Goal: Transaction & Acquisition: Purchase product/service

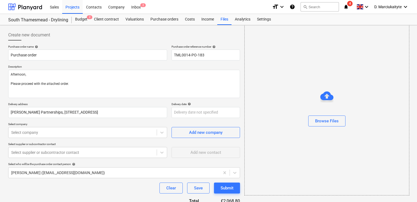
scroll to position [105, 0]
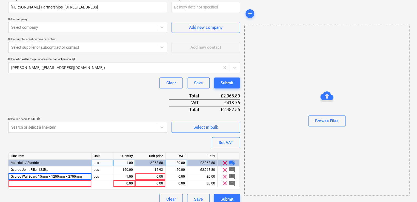
click at [231, 163] on span "playlist_add" at bounding box center [232, 163] width 7 height 7
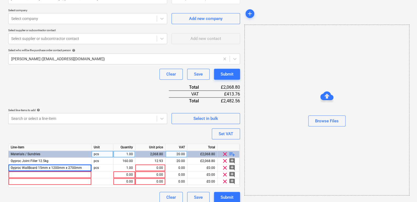
scroll to position [119, 0]
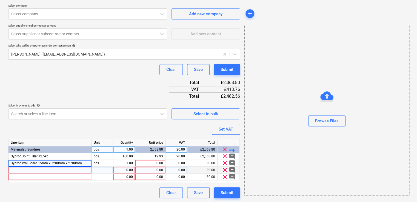
click at [65, 171] on div at bounding box center [50, 170] width 83 height 7
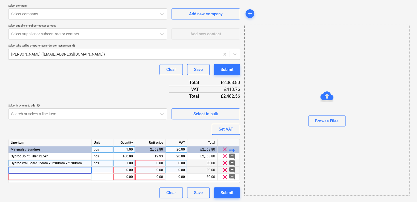
click at [126, 162] on div "1.00" at bounding box center [124, 163] width 17 height 7
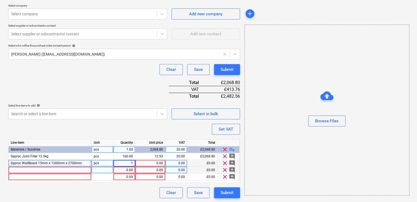
type textarea "x"
type input "240"
type textarea "x"
click at [158, 162] on div "0.00" at bounding box center [151, 163] width 26 height 7
type input "12.2796"
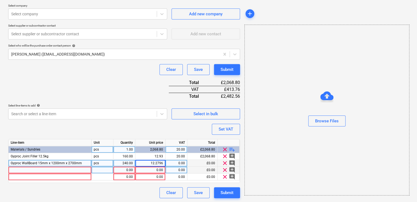
type textarea "x"
type input "20"
type textarea "x"
click at [70, 169] on div at bounding box center [50, 170] width 83 height 7
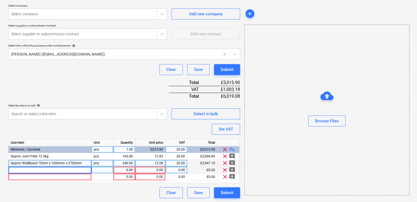
type input "Gypframe 72 DC 60 Deep Flange Channel 3600mm ("
type textarea "x"
click at [106, 171] on div "pcs" at bounding box center [103, 170] width 22 height 7
click at [88, 171] on div "Gypframe 72 DC 60 Deep Flange Channel 3600mm (" at bounding box center [50, 170] width 83 height 7
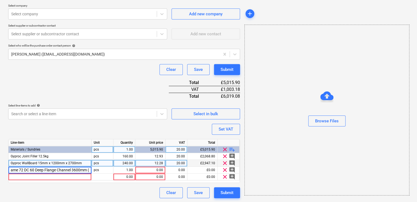
type input "Gypframe 72 DC 60 Deep Flange Channel 3600mm"
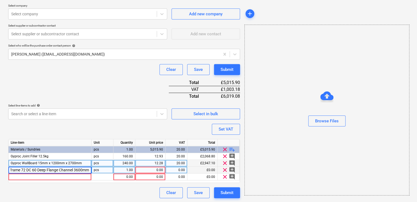
type textarea "x"
click at [127, 170] on div "1.00" at bounding box center [124, 170] width 17 height 7
type input "500"
type textarea "x"
click at [146, 169] on div "0.00" at bounding box center [151, 170] width 26 height 7
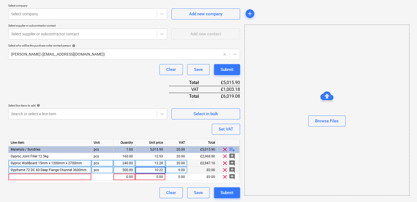
type input "10.224"
type textarea "x"
type input "20"
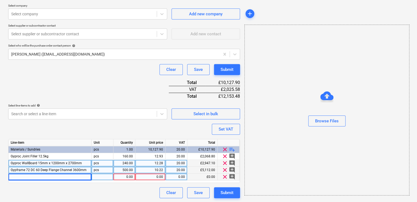
click at [64, 174] on div at bounding box center [50, 177] width 83 height 7
type textarea "x"
type input "Gypframe 72 FEC 50 Folded Edge Channel 3600mm"
type textarea "x"
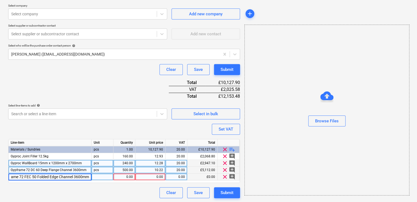
click at [107, 175] on div at bounding box center [103, 177] width 22 height 7
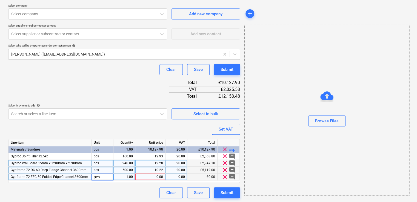
click at [119, 177] on div "1.00" at bounding box center [124, 177] width 17 height 7
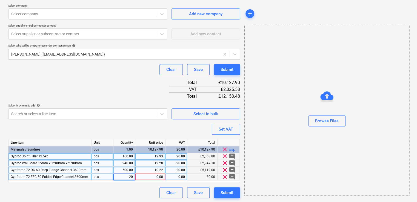
type input "200"
type textarea "x"
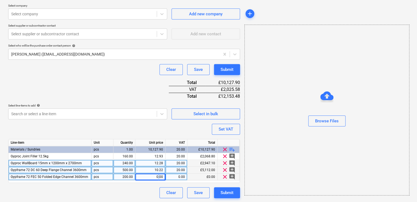
click at [158, 179] on div "0.00" at bounding box center [151, 177] width 26 height 7
type input "4.968"
type textarea "x"
type input "20"
click at [231, 148] on span "playlist_add" at bounding box center [232, 149] width 7 height 7
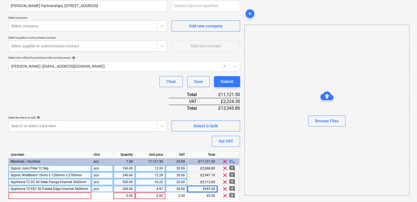
scroll to position [126, 0]
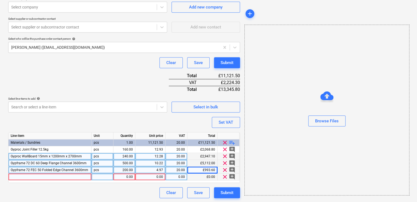
type textarea "x"
click at [64, 178] on div at bounding box center [50, 177] width 83 height 7
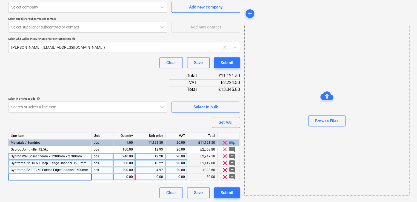
type input "Gypframe MF5 Ceiling Section 25mm x 3600mm"
type textarea "x"
click at [99, 176] on div "pcs" at bounding box center [103, 177] width 22 height 7
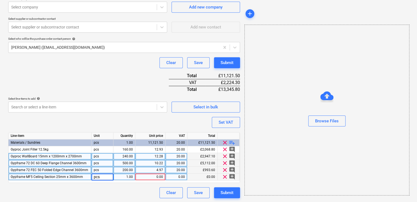
drag, startPoint x: 123, startPoint y: 177, endPoint x: 126, endPoint y: 171, distance: 6.4
click at [124, 177] on div "1.00" at bounding box center [124, 177] width 17 height 7
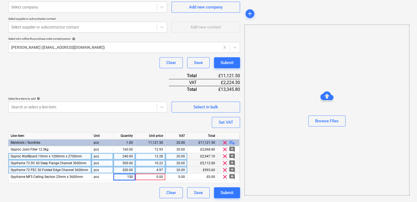
type input "1500"
type textarea "x"
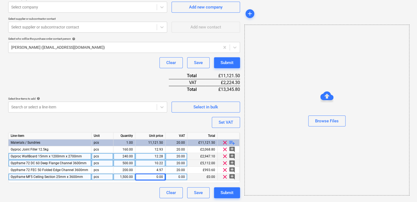
click at [147, 178] on div "0.00" at bounding box center [151, 177] width 26 height 7
type input "3.672"
click at [230, 142] on span "playlist_add" at bounding box center [232, 143] width 7 height 7
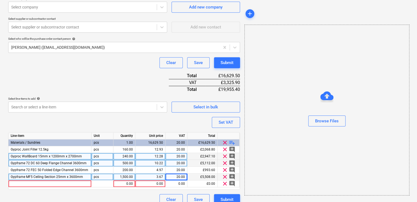
click at [230, 142] on span "playlist_add" at bounding box center [232, 143] width 7 height 7
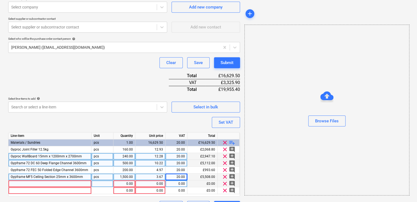
type textarea "x"
click at [44, 184] on div at bounding box center [50, 184] width 83 height 7
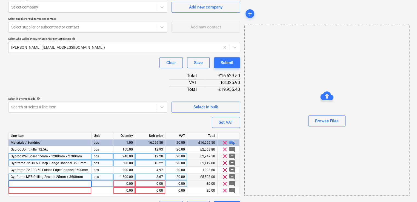
type input "Gypframe MF6 Perimeter Channel 28mm x 3600mm"
type textarea "x"
click at [105, 184] on div at bounding box center [103, 184] width 22 height 7
click at [129, 185] on div "1.00" at bounding box center [124, 184] width 17 height 7
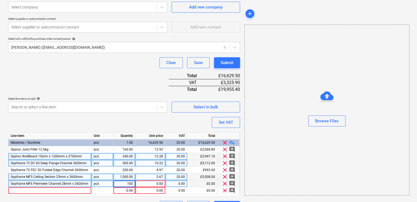
type input "1000"
type textarea "x"
click at [152, 185] on div "0.00" at bounding box center [151, 184] width 26 height 7
type input "2.88"
type textarea "x"
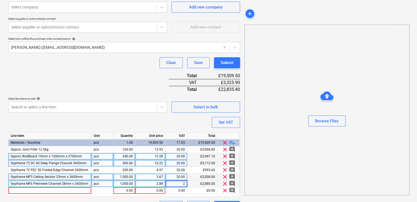
type input "20"
click at [49, 190] on div at bounding box center [50, 191] width 83 height 7
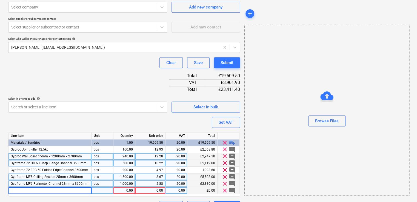
type textarea "x"
type input "Gypframe MF7 Primary Support Channel 45mm x 3600mm"
type textarea "x"
click at [112, 191] on div at bounding box center [103, 191] width 22 height 7
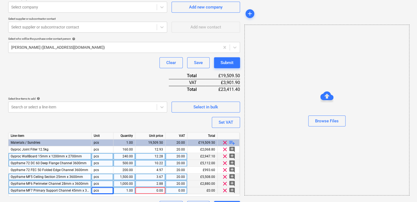
click at [120, 189] on div "1.00" at bounding box center [124, 191] width 17 height 7
type input "700"
type textarea "x"
click at [150, 188] on div "0.00" at bounding box center [151, 191] width 26 height 7
type input "4.212"
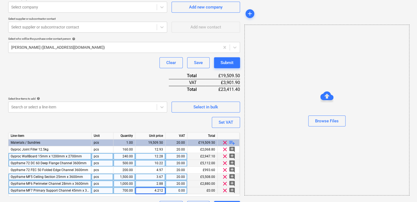
type textarea "x"
type input "20"
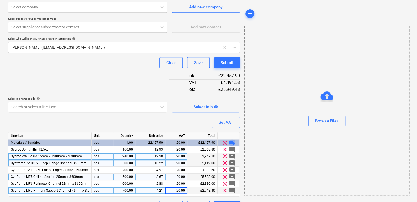
click at [230, 142] on span "playlist_add" at bounding box center [232, 143] width 7 height 7
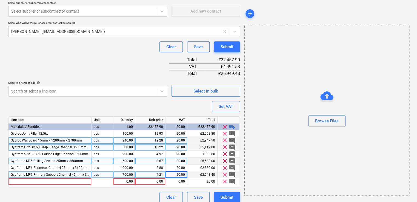
scroll to position [146, 0]
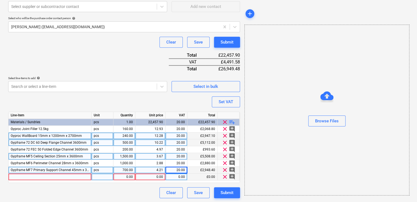
click at [83, 176] on div at bounding box center [50, 177] width 83 height 7
type textarea "x"
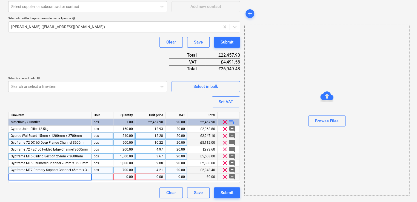
type input "Gyproc Joint Filler 12.5kg"
click at [106, 176] on div "pcs" at bounding box center [103, 177] width 22 height 7
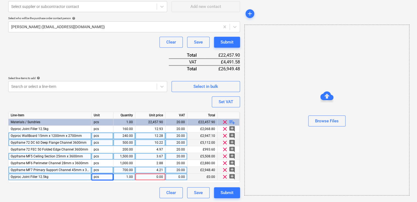
click at [121, 177] on div "1.00" at bounding box center [124, 177] width 17 height 7
click at [130, 177] on div "1.00" at bounding box center [124, 177] width 17 height 7
type textarea "x"
type input "160"
type textarea "x"
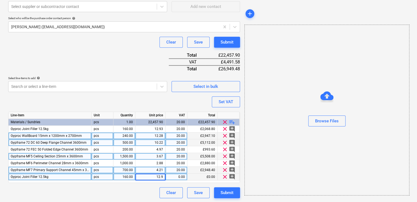
type input "12.93"
type textarea "x"
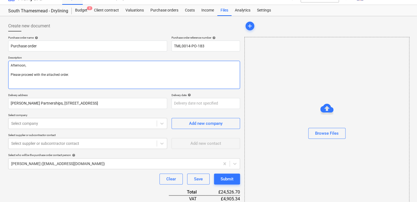
scroll to position [0, 0]
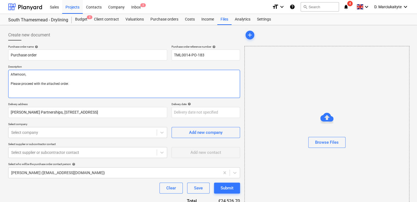
click at [94, 88] on textarea "Afternoon, Please proceed with the attached order." at bounding box center [124, 84] width 232 height 28
type textarea "Afternoon, Please proceed with the attached order."
type textarea "x"
type textarea "Afternoon, Please proceed with the attached order."
type textarea "x"
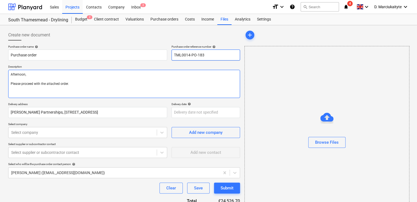
type textarea "Afternoon, Please proceed with the attached order. D"
type textarea "x"
type textarea "Afternoon, Please proceed with the attached order. De"
type textarea "x"
type textarea "Afternoon, Please proceed with the attached order. D"
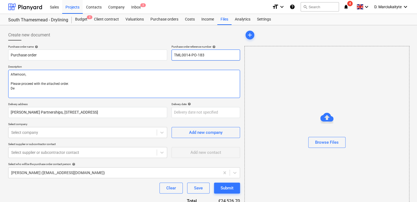
type textarea "x"
type textarea "Afternoon, Please proceed with the attached order."
type textarea "x"
type textarea "Afternoon, Please proceed with the attached order. P"
type textarea "x"
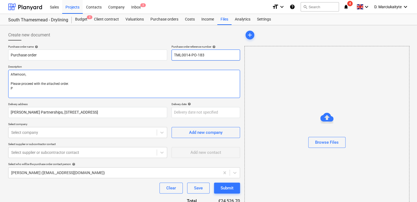
type textarea "Afternoon, Please proceed with the attached order. Pl"
type textarea "x"
type textarea "Afternoon, Please proceed with the attached order. Ple"
type textarea "x"
type textarea "Afternoon, Please proceed with the attached order. [GEOGRAPHIC_DATA]"
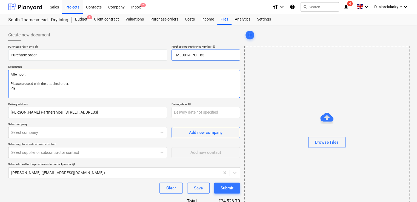
type textarea "x"
type textarea "Afternoon, Please proceed with the attached order. Pleas"
type textarea "x"
type textarea "Afternoon, Please proceed with the attached order. Please"
type textarea "x"
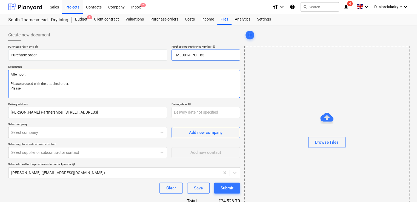
type textarea "Afternoon, Please proceed with the attached order. Please"
type textarea "x"
type textarea "Afternoon, Please proceed with the attached order. Please d"
type textarea "x"
type textarea "Afternoon, Please proceed with the attached order. Please de"
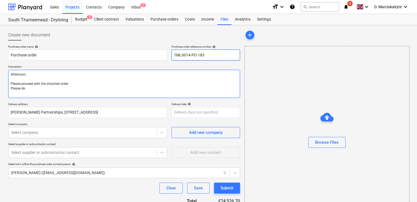
type textarea "x"
type textarea "Afternoon, Please proceed with the attached order. Please del"
type textarea "x"
type textarea "Afternoon, Please proceed with the attached order. Please deli"
type textarea "x"
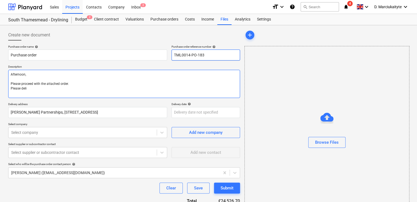
type textarea "Afternoon, Please proceed with the attached order. Please deliv"
type textarea "x"
type textarea "Afternoon, Please proceed with the attached order. Please delive"
type textarea "x"
type textarea "Afternoon, Please proceed with the attached order. Please deliver"
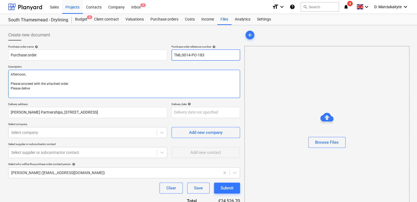
type textarea "x"
type textarea "Afternoon, Please proceed with the attached order. Please deliver"
type textarea "x"
type textarea "Afternoon, Please proceed with the attached order. Please deliver a"
type textarea "x"
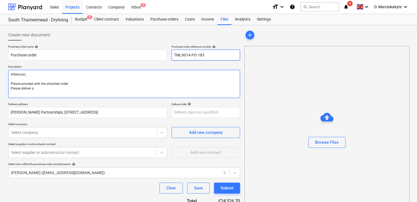
type textarea "Afternoon, Please proceed with the attached order. Please deliver as"
type textarea "x"
type textarea "Afternoon, Please proceed with the attached order. Please deliver as"
type textarea "x"
type textarea "Afternoon, Please proceed with the attached order. Please deliver as p"
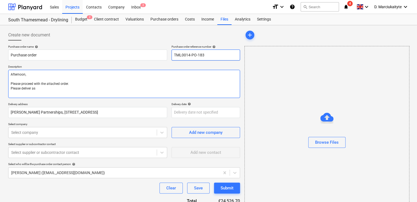
type textarea "x"
type textarea "Afternoon, Please proceed with the attached order. Please deliver as pe"
type textarea "x"
type textarea "Afternoon, Please proceed with the attached order. Please deliver as per"
type textarea "x"
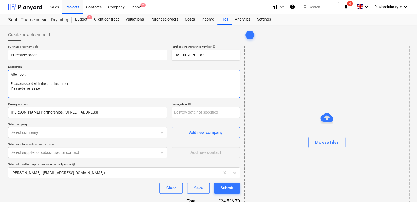
type textarea "Afternoon, Please proceed with the attached order. Please deliver as per"
type textarea "x"
type textarea "Afternoon, Please proceed with the attached order. Please deliver as per b"
type textarea "x"
type textarea "Afternoon, Please proceed with the attached order. Please deliver as per be"
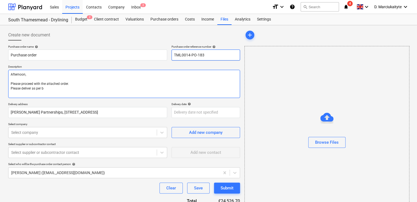
type textarea "x"
type textarea "Afternoon, Please proceed with the attached order. Please deliver as per bel"
type textarea "x"
type textarea "Afternoon, Please proceed with the attached order. Please deliver as per belwo"
type textarea "x"
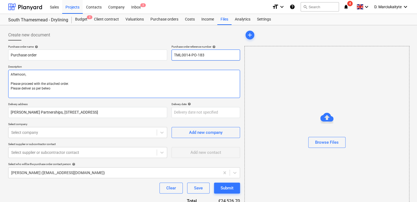
type textarea "Afternoon, Please proceed with the attached order. Please deliver as per belwo"
type textarea "x"
type textarea "Afternoon, Please proceed with the attached order. Please deliver as per belwo"
type textarea "x"
type textarea "Afternoon, Please proceed with the attached order. Please deliver as per belw"
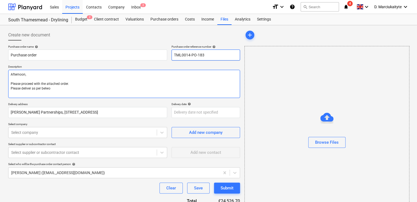
type textarea "x"
type textarea "Afternoon, Please proceed with the attached order. Please deliver as per bel"
type textarea "x"
type textarea "Afternoon, Please proceed with the attached order. Please deliver as per belo"
type textarea "x"
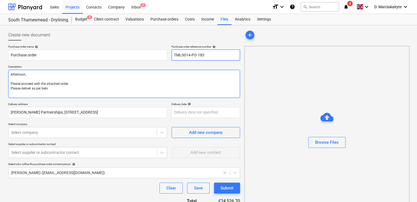
type textarea "Afternoon, Please proceed with the attached order. Please deliver as per below"
type textarea "x"
type textarea "Afternoon, Please proceed with the attached order. Please deliver as per below:"
type textarea "x"
type textarea "Afternoon, Please proceed with the attached order. Please deliver as per below:"
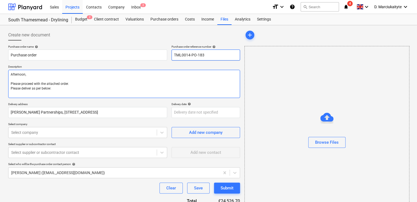
type textarea "x"
type textarea "Afternoon, Please proceed with the attached order. Please deliver as per below:"
type textarea "x"
type textarea "Afternoon, Please proceed with the attached order. Please deliver as per below:"
type textarea "x"
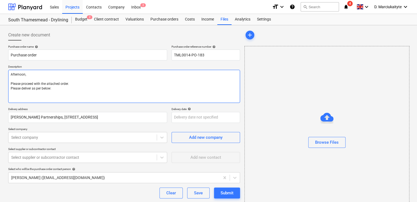
type textarea "Afternoon, Please proceed with the attached order. Please deliver as per below:"
type textarea "x"
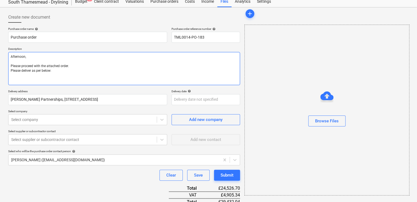
scroll to position [27, 0]
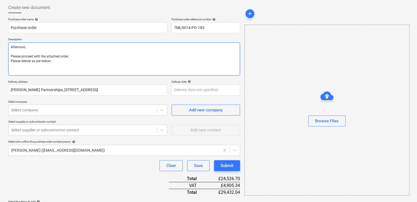
type textarea "Afternoon, Please proceed with the attached order. Please deliver as per below:…"
type textarea "x"
type textarea "Afternoon, Please proceed with the attached order. Please deliver as per below:…"
type textarea "x"
type textarea "Afternoon, Please proceed with the attached order. Please deliver as per below:…"
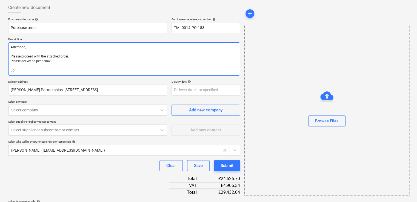
type textarea "x"
type textarea "Afternoon, Please proceed with the attached order. Please deliver as per below:…"
type textarea "x"
type textarea "Afternoon, Please proceed with the attached order. Please deliver as per below:…"
type textarea "x"
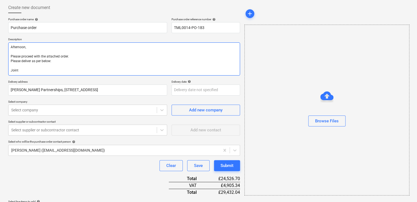
type textarea "Afternoon, Please proceed with the attached order. Please deliver as per below:…"
type textarea "x"
type textarea "Afternoon, Please proceed with the attached order. Please deliver as per below:…"
type textarea "x"
type textarea "Afternoon, Please proceed with the attached order. Please deliver as per below:…"
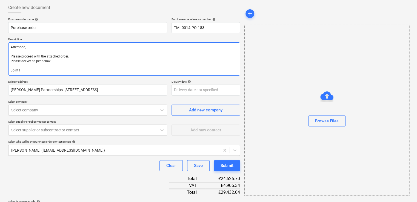
type textarea "x"
type textarea "Afternoon, Please proceed with the attached order. Please deliver as per below:…"
type textarea "x"
type textarea "Afternoon, Please proceed with the attached order. Please deliver as per below:…"
type textarea "x"
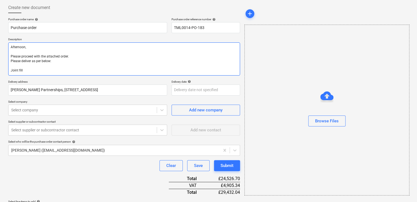
type textarea "Afternoon, Please proceed with the attached order. Please deliver as per below:…"
type textarea "x"
type textarea "Afternoon, Please proceed with the attached order. Please deliver as per below:…"
type textarea "x"
type textarea "Afternoon, Please proceed with the attached order. Please deliver as per below:…"
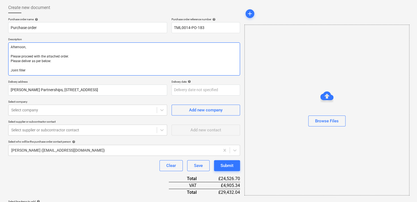
type textarea "x"
type textarea "Afternoon, Please proceed with the attached order. Please deliver as per below:…"
type textarea "x"
type textarea "Afternoon, Please proceed with the attached order. Please deliver as per below:…"
type textarea "x"
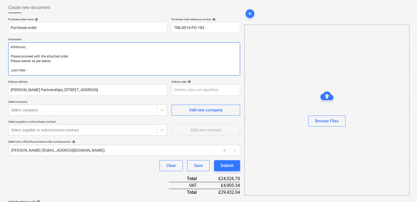
type textarea "Afternoon, Please proceed with the attached order. Please deliver as per below:…"
type textarea "x"
type textarea "Afternoon, Please proceed with the attached order. Please deliver as per below:…"
type textarea "x"
type textarea "Afternoon, Please proceed with the attached order. Please deliver as per below:…"
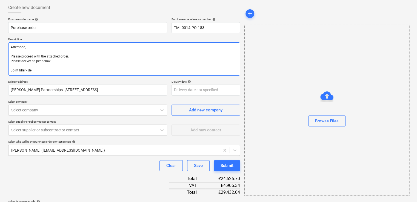
type textarea "x"
type textarea "Afternoon, Please proceed with the attached order. Please deliver as per below:…"
type textarea "x"
type textarea "Afternoon, Please proceed with the attached order. Please deliver as per below:…"
type textarea "x"
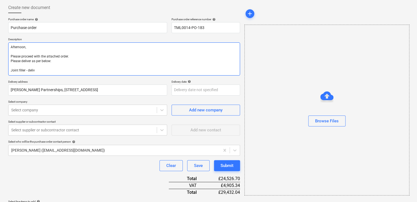
type textarea "Afternoon, Please proceed with the attached order. Please deliver as per below:…"
type textarea "x"
type textarea "Afternoon, Please proceed with the attached order. Please deliver as per below:…"
type textarea "x"
type textarea "Afternoon, Please proceed with the attached order. Please deliver as per below:…"
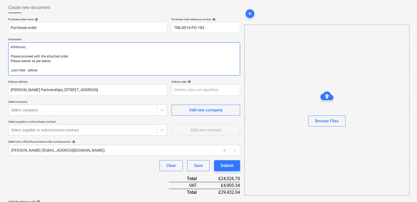
type textarea "x"
type textarea "Afternoon, Please proceed with the attached order. Please deliver as per below:…"
type textarea "x"
type textarea "Afternoon, Please proceed with the attached order. Please deliver as per below:…"
type textarea "x"
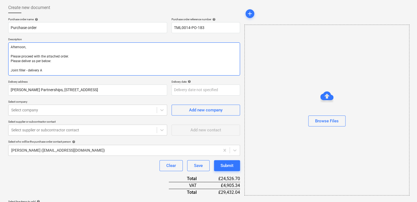
type textarea "Afternoon, Please proceed with the attached order. Please deliver as per below:…"
type textarea "x"
type textarea "Afternoon, Please proceed with the attached order. Please deliver as per below:…"
type textarea "x"
type textarea "Afternoon, Please proceed with the attached order. Please deliver as per below:…"
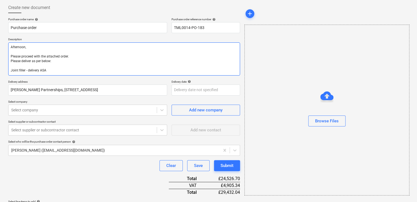
type textarea "x"
type textarea "Afternoon, Please proceed with the attached order. Please deliver as per below:…"
type textarea "x"
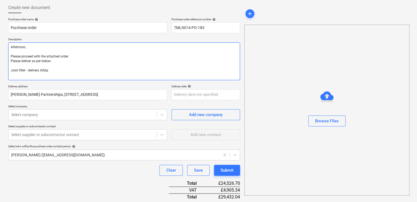
type textarea "Afternoon, Please proceed with the attached order. Please deliver as per below:…"
type textarea "x"
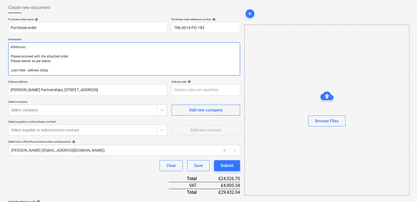
type textarea "Afternoon, Please proceed with the attached order. Please deliver as per below:…"
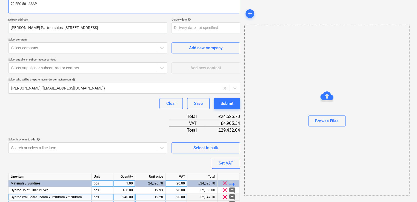
scroll to position [165, 0]
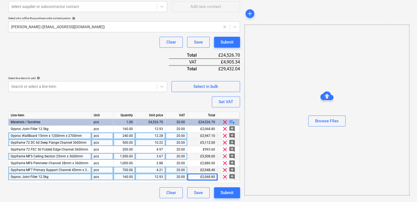
click at [233, 123] on span "playlist_add" at bounding box center [232, 122] width 7 height 7
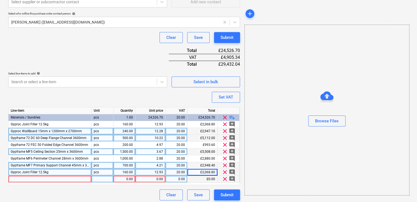
scroll to position [172, 0]
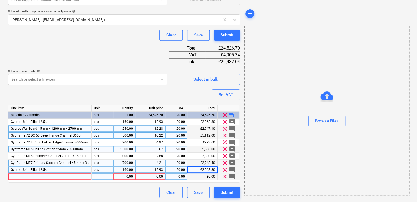
click at [71, 177] on div at bounding box center [50, 177] width 83 height 7
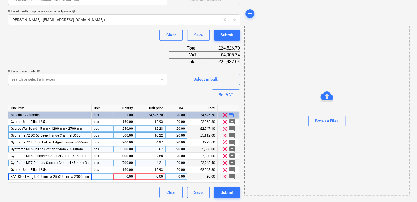
click at [108, 175] on div at bounding box center [103, 177] width 22 height 7
click at [120, 175] on div "1.00" at bounding box center [124, 177] width 17 height 7
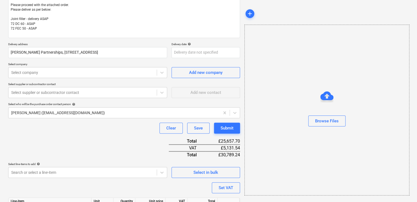
scroll to position [8, 0]
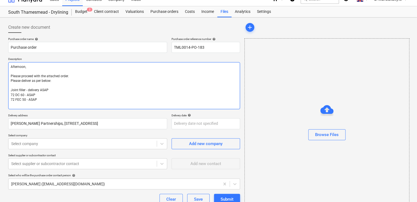
click at [37, 108] on textarea "Afternoon, Please proceed with the attached order. Please deliver as per below:…" at bounding box center [124, 85] width 232 height 47
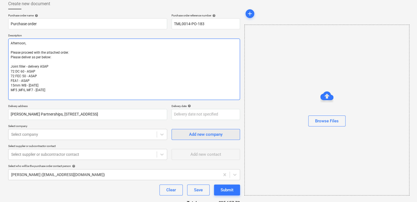
scroll to position [55, 0]
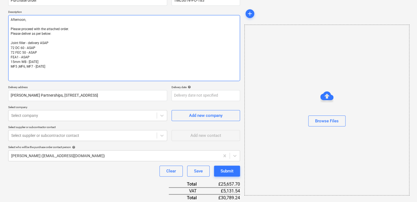
click at [34, 77] on textarea "Afternoon, Please proceed with the attached order. Please deliver as per below:…" at bounding box center [124, 48] width 232 height 66
paste textarea "Site contact : Ionut [PHONE_NUMBER] Thank you Regards, Demi"
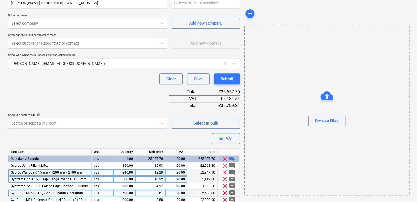
scroll to position [137, 0]
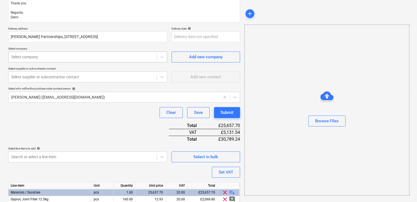
click at [58, 58] on div at bounding box center [82, 56] width 143 height 5
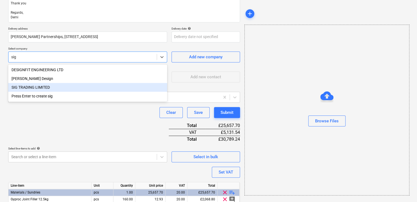
drag, startPoint x: 44, startPoint y: 95, endPoint x: 46, endPoint y: 88, distance: 7.0
click at [46, 88] on div "DESIGNFIT ENGINEERING LTD [PERSON_NAME] Design SIG TRADING LIMITED Press Enter …" at bounding box center [87, 82] width 159 height 37
click at [47, 87] on div "SIG TRADING LIMITED" at bounding box center [87, 87] width 159 height 9
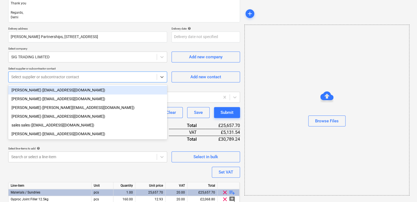
click at [47, 75] on div at bounding box center [82, 76] width 143 height 5
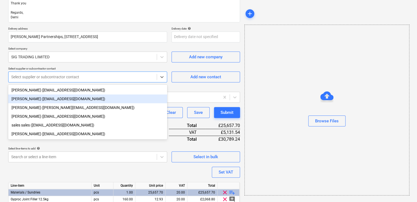
click at [44, 97] on div "[PERSON_NAME] ([EMAIL_ADDRESS][DOMAIN_NAME])" at bounding box center [87, 99] width 159 height 9
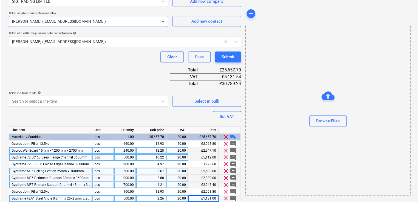
scroll to position [214, 0]
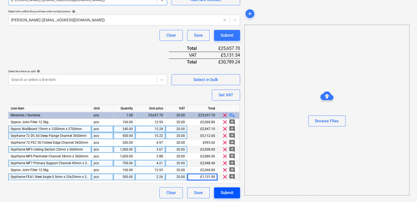
click at [229, 193] on div "Submit" at bounding box center [227, 192] width 13 height 7
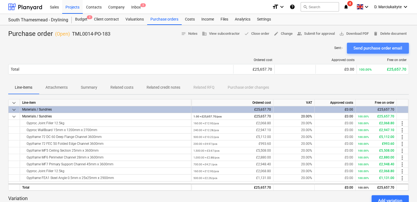
click at [359, 48] on div "Send purchase order email" at bounding box center [378, 48] width 49 height 7
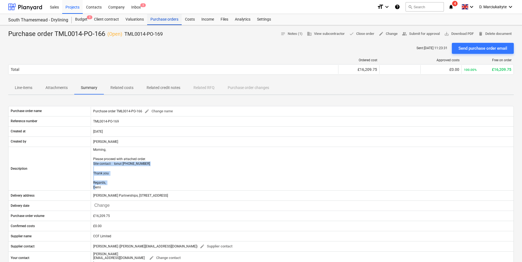
click at [170, 17] on div "Purchase orders" at bounding box center [164, 19] width 35 height 11
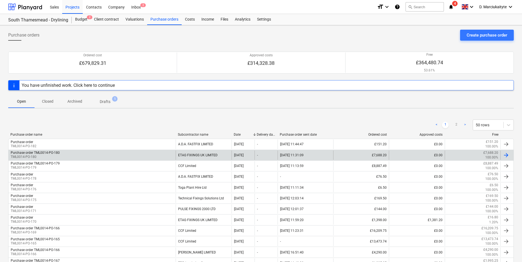
click at [118, 157] on div "Purchase order TML0014-PO-180 TML0014-PO-180" at bounding box center [92, 154] width 167 height 9
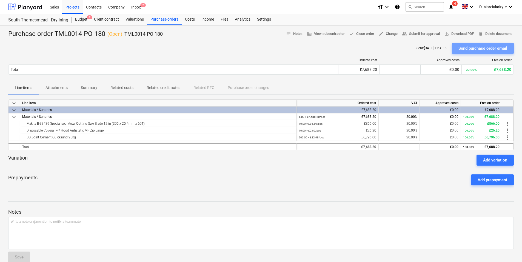
click at [484, 47] on div "Send purchase order email" at bounding box center [483, 48] width 49 height 7
click at [85, 88] on p "Summary" at bounding box center [89, 88] width 16 height 6
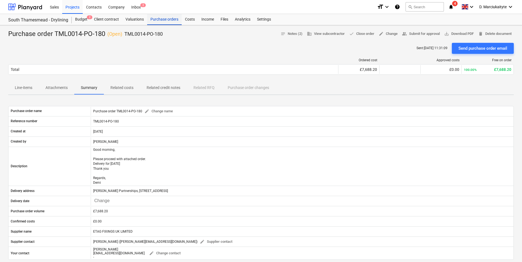
click at [157, 18] on div "Purchase orders" at bounding box center [164, 19] width 35 height 11
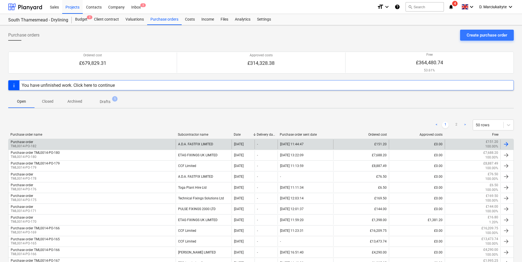
click at [90, 142] on div "Purchase order TML0014-PO-182" at bounding box center [92, 143] width 167 height 9
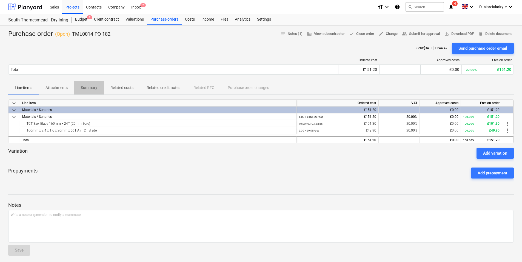
click at [86, 83] on button "Summary" at bounding box center [89, 87] width 30 height 13
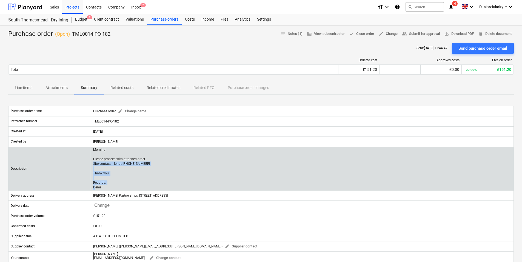
drag, startPoint x: 105, startPoint y: 187, endPoint x: 92, endPoint y: 163, distance: 26.8
click at [92, 163] on div "Morning, Please proceed with attached order. Site contact : Ionut 07424539956 T…" at bounding box center [302, 168] width 423 height 42
copy p "Site contact : Ionut 07424539956 Thank you Regards, Demi"
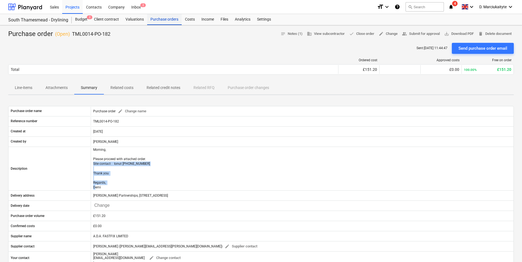
click at [171, 17] on div "Purchase orders" at bounding box center [164, 19] width 35 height 11
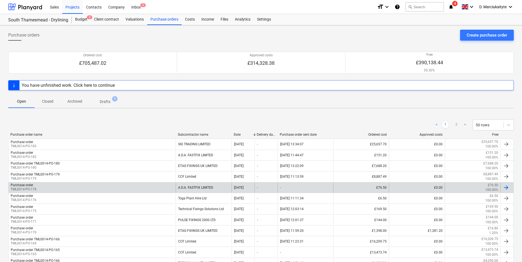
click at [73, 184] on div "Purchase order TML0014-PO-178" at bounding box center [92, 187] width 167 height 9
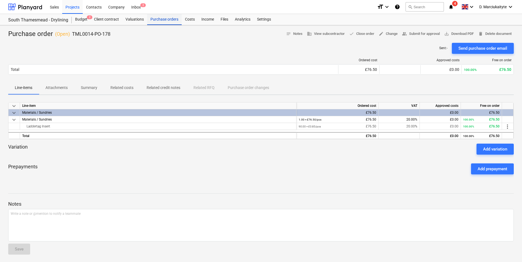
click at [166, 18] on div "Purchase orders" at bounding box center [164, 19] width 35 height 11
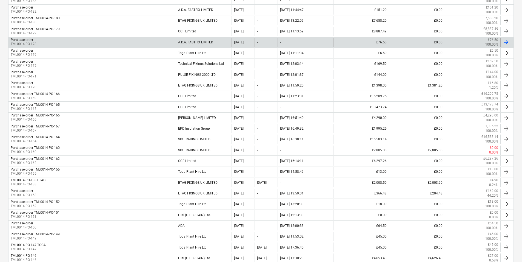
scroll to position [145, 0]
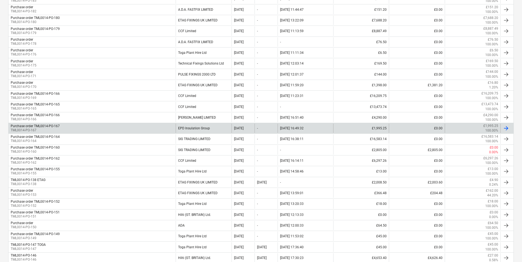
click at [192, 124] on div "EPD Insulation Group" at bounding box center [204, 127] width 56 height 9
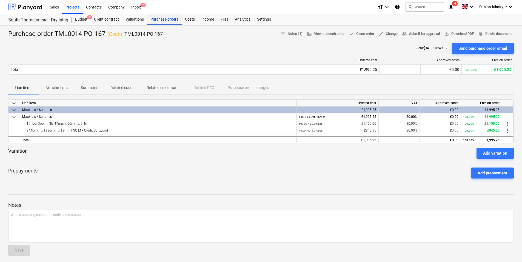
click at [157, 21] on div "Purchase orders" at bounding box center [164, 19] width 35 height 11
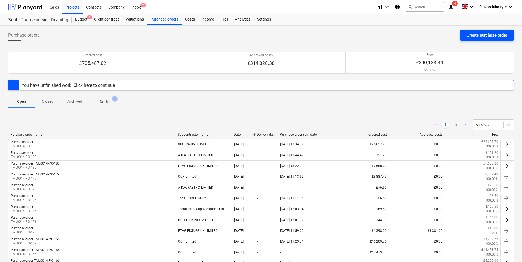
click at [477, 38] on div "Create purchase order" at bounding box center [487, 35] width 41 height 7
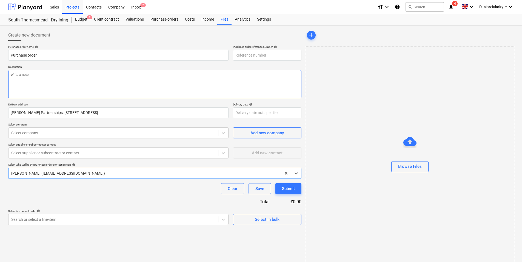
type textarea "x"
type input "TML0014-PO-184"
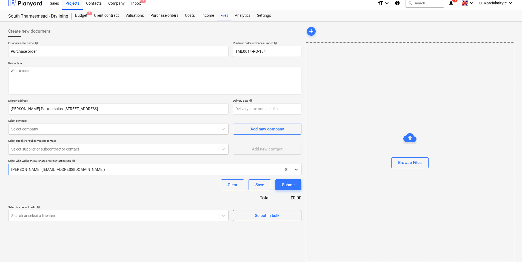
scroll to position [7, 0]
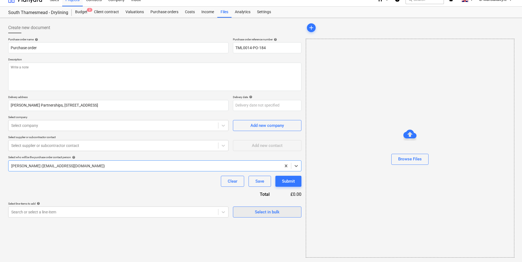
click at [273, 208] on div "Select in bulk" at bounding box center [267, 211] width 25 height 7
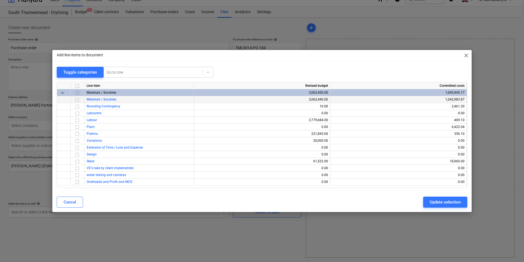
click at [76, 98] on input "checkbox" at bounding box center [77, 99] width 7 height 7
click at [441, 201] on div "Update selection" at bounding box center [445, 201] width 31 height 7
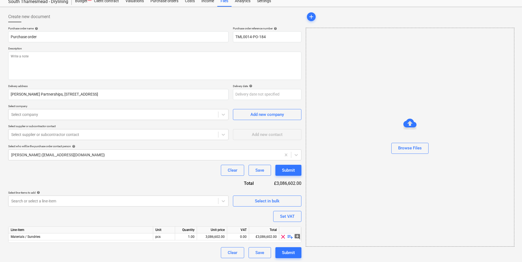
scroll to position [19, 0]
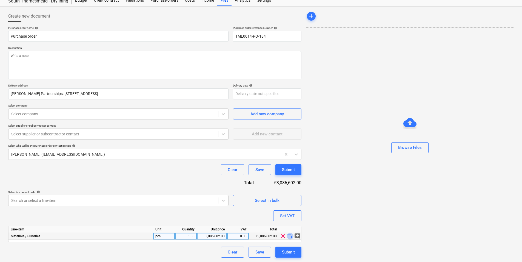
click at [289, 235] on span "playlist_add" at bounding box center [290, 236] width 7 height 7
type textarea "x"
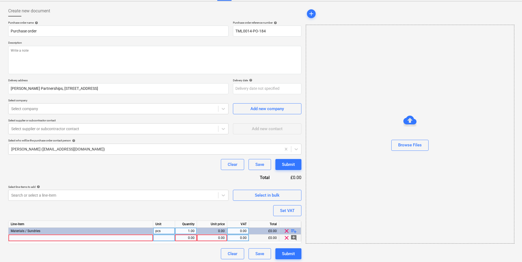
scroll to position [26, 0]
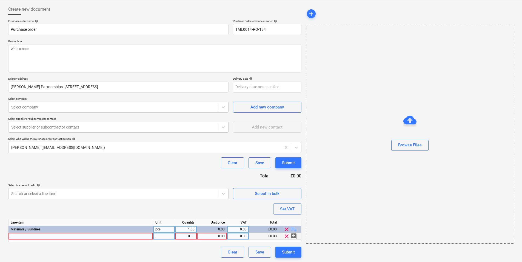
click at [69, 236] on div at bounding box center [81, 236] width 145 height 7
type input "2440mm x 1220mm x 12mm FSC Mix Credit Softwood"
type textarea "x"
click at [165, 235] on div at bounding box center [164, 236] width 22 height 7
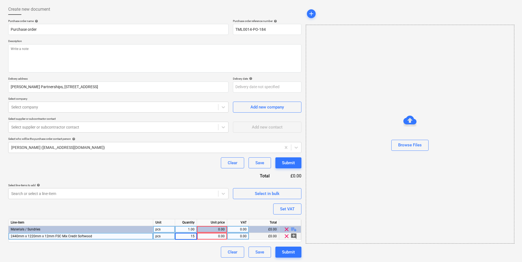
type input "150"
type textarea "x"
type input "11.27"
type textarea "x"
type input "20"
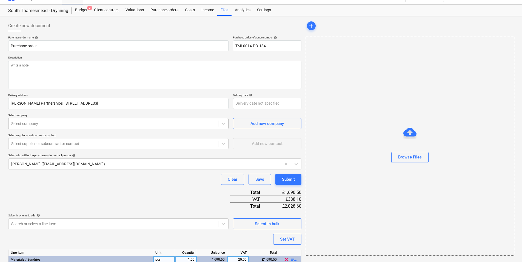
scroll to position [0, 0]
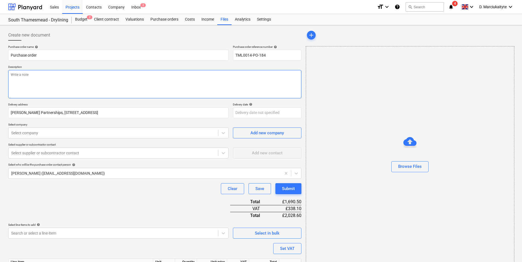
click at [136, 87] on textarea at bounding box center [154, 84] width 293 height 28
type textarea "x"
type textarea "A"
type textarea "x"
type textarea "Af"
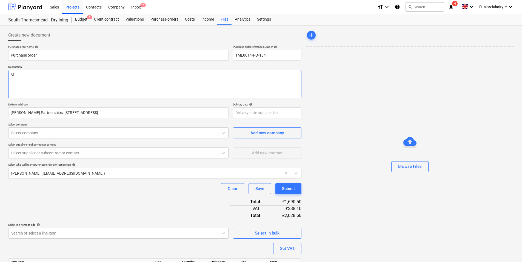
type textarea "x"
type textarea "Afte"
type textarea "x"
type textarea "After"
type textarea "x"
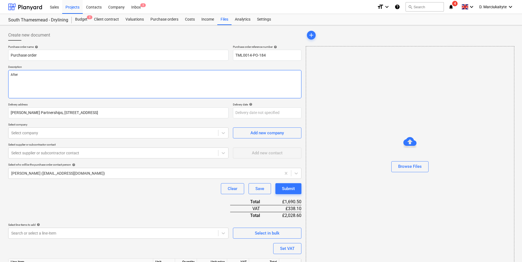
type textarea "Aftern"
type textarea "x"
type textarea "Afterno"
type textarea "x"
type textarea "Afternoo"
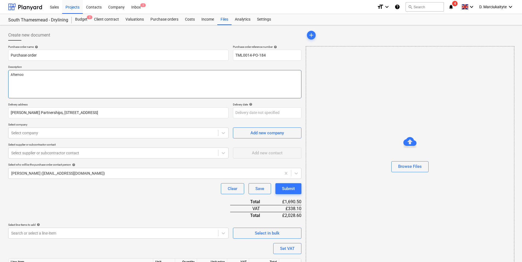
type textarea "x"
type textarea "Afternoon"
type textarea "x"
type textarea "Afternoon,"
type textarea "x"
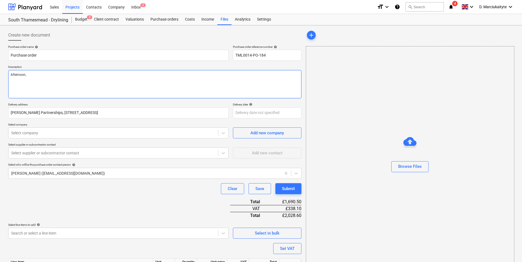
type textarea "Afternoon,#"
type textarea "x"
type textarea "Afternoon,#"
type textarea "x"
type textarea "Afternoon,#"
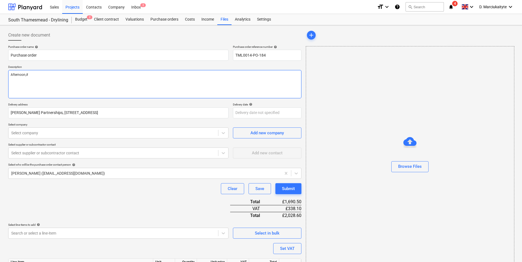
type textarea "x"
type textarea "Afternoon,"
type textarea "x"
type textarea "Afternoon,"
type textarea "x"
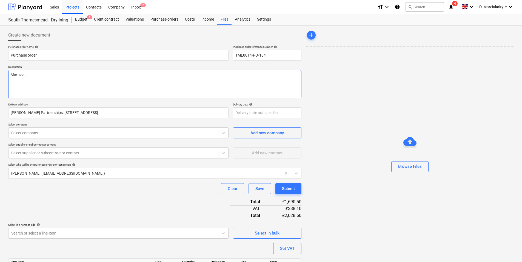
type textarea "Afternoon,"
type textarea "x"
type textarea "Afternoon, P"
type textarea "x"
type textarea "Afternoon, Pl"
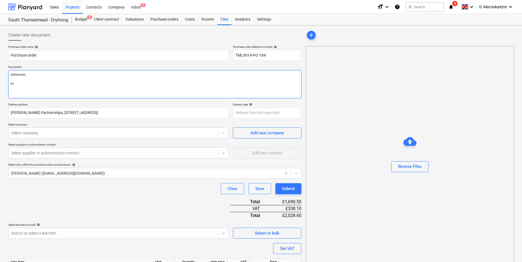
type textarea "x"
type textarea "Afternoon, Ple"
type textarea "x"
type textarea "Afternoon, Plea"
type textarea "x"
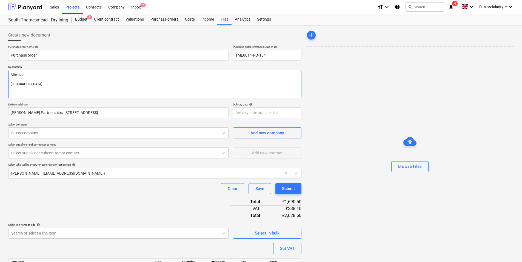
type textarea "Afternoon, Pleas"
type textarea "x"
type textarea "Afternoon, Please"
type textarea "x"
type textarea "Afternoon, Please"
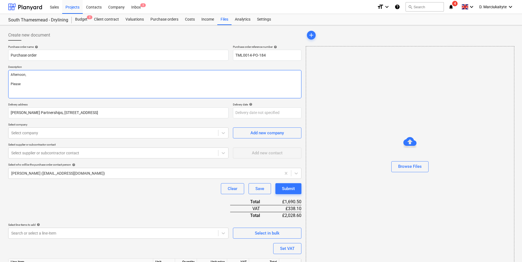
type textarea "x"
type textarea "Afternoon, Please p"
type textarea "x"
type textarea "Afternoon, Please pl"
type textarea "x"
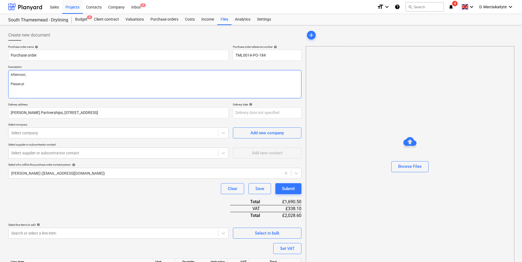
type textarea "Afternoon, Please pla"
type textarea "x"
type textarea "Afternoon, Please plac"
type textarea "x"
type textarea "Afternoon, Please place"
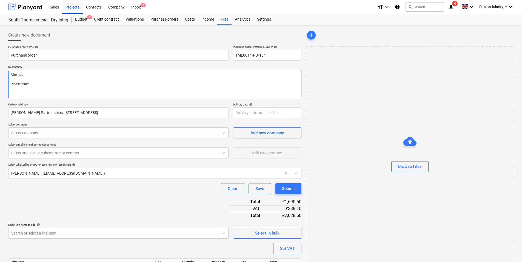
type textarea "x"
type textarea "Afternoon, Please place"
type textarea "x"
type textarea "Afternoon, Please place an"
type textarea "x"
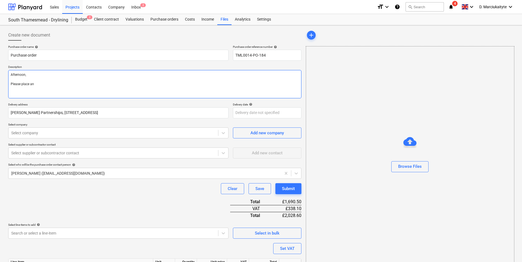
type textarea "Afternoon, Please place an"
type textarea "x"
type textarea "Afternoon, Please place an o"
type textarea "x"
type textarea "Afternoon, Please place an or"
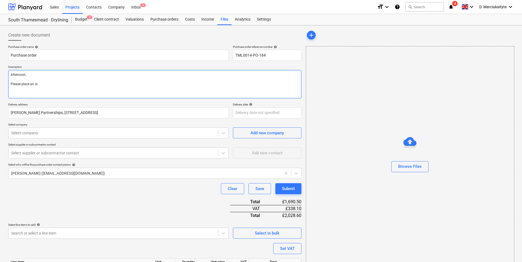
type textarea "x"
type textarea "Afternoon, Please place an ord"
type textarea "x"
type textarea "Afternoon, Please place an orde"
type textarea "x"
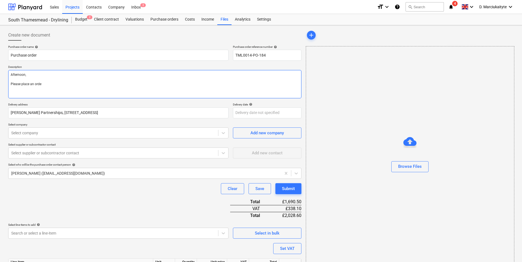
type textarea "Afternoon, Please place an order"
type textarea "x"
type textarea "Afternoon, Please place an order"
type textarea "x"
type textarea "Afternoon, Please place an order f"
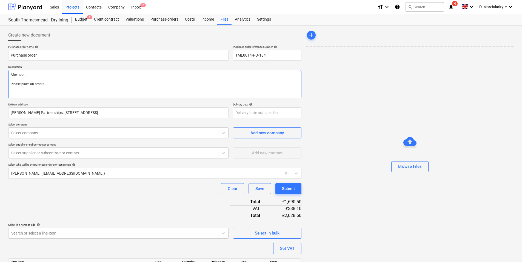
type textarea "x"
type textarea "Afternoon, Please place an order fo"
type textarea "x"
type textarea "Afternoon, Please place an order for"
type textarea "x"
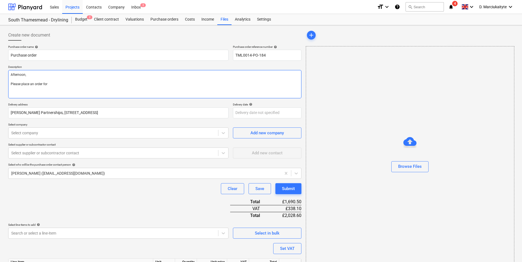
type textarea "Afternoon, Please place an order for"
type textarea "x"
type textarea "Afternoon, Please place an order for f"
type textarea "x"
type textarea "Afternoon, Please place an order for fo"
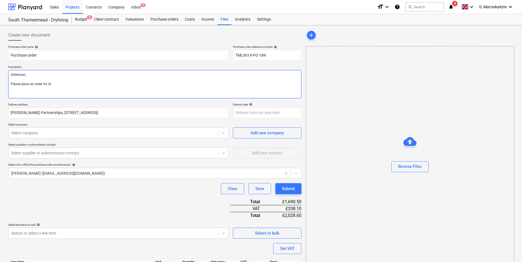
type textarea "x"
type textarea "Afternoon, Please place an order for fol"
type textarea "x"
type textarea "Afternoon, Please place an order for foll"
type textarea "x"
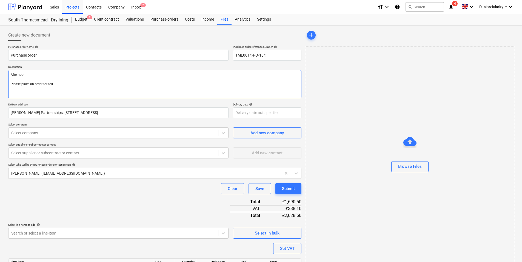
type textarea "Afternoon, Please place an order for fol"
type textarea "x"
type textarea "Afternoon, Please place an order for fo"
type textarea "x"
type textarea "Afternoon, Please place an order for f"
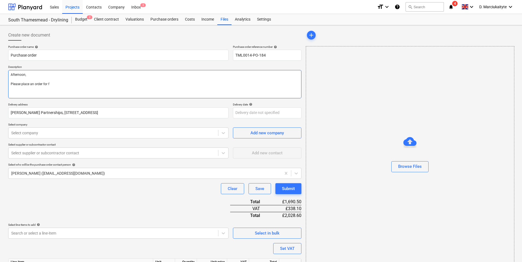
type textarea "x"
type textarea "Afternoon, Please place an order for"
type textarea "x"
type textarea "Afternoon, Please place an order for"
type textarea "x"
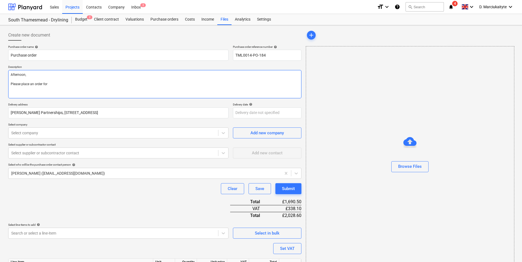
type textarea "Afternoon, Please place an order for"
type textarea "x"
type textarea "Afternoon, Please place an order for t"
type textarea "x"
type textarea "Afternoon, Please place an order for th"
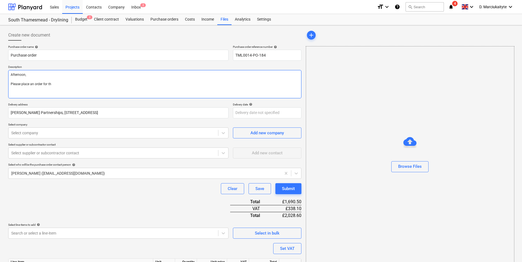
type textarea "x"
type textarea "Afternoon, Please place an order for the"
type textarea "x"
type textarea "Afternoon, Please place an order for the"
type textarea "x"
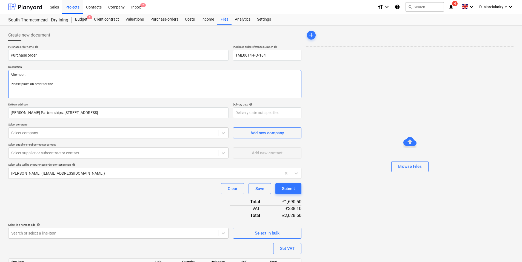
type textarea "Afternoon, Please place an order for the a"
type textarea "x"
type textarea "Afternoon, Please place an order for the at"
type textarea "x"
type textarea "Afternoon, Please place an order for the att"
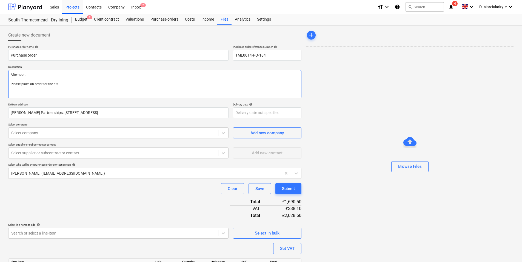
type textarea "x"
type textarea "Afternoon, Please place an order for the atta"
type textarea "x"
type textarea "Afternoon, Please place an order for the attac"
type textarea "x"
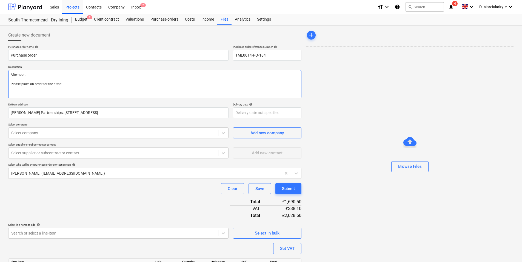
type textarea "Afternoon, Please place an order for the attach"
type textarea "x"
type textarea "Afternoon, Please place an order for the attache"
type textarea "x"
type textarea "Afternoon, Please place an order for the attached"
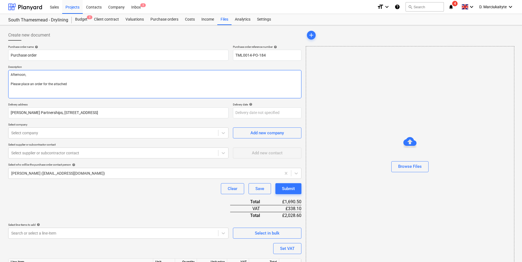
type textarea "x"
type textarea "Afternoon, Please place an order for the attached,"
type textarea "x"
type textarea "Afternoon, Please place an order for the attached,"
type textarea "x"
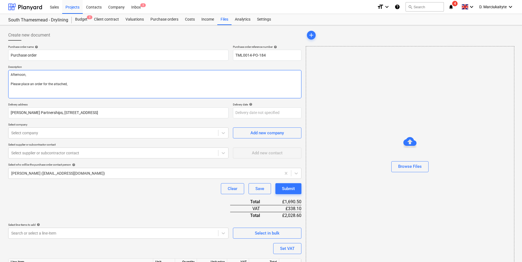
type textarea "Afternoon, Please place an order for the attached, d"
type textarea "x"
type textarea "Afternoon, Please place an order for the attached, de"
type textarea "x"
type textarea "Afternoon, Please place an order for the attached, del"
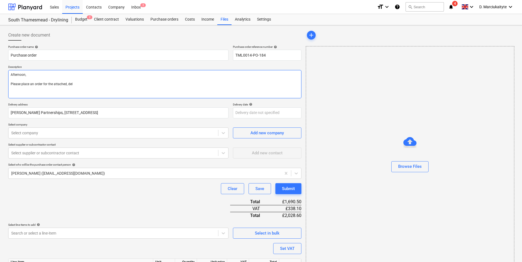
type textarea "x"
type textarea "Afternoon, Please place an order for the attached, deli"
type textarea "x"
type textarea "Afternoon, Please place an order for the attached, deliv"
type textarea "x"
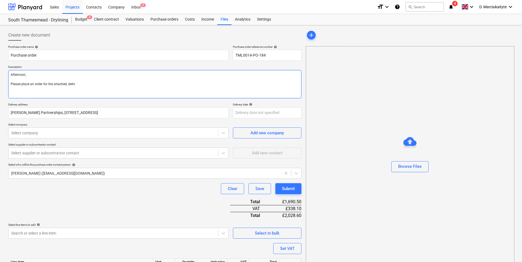
type textarea "Afternoon, Please place an order for the attached, deliv"
type textarea "x"
type textarea "Afternoon, Please place an order for the attached, deliv e"
type textarea "x"
type textarea "Afternoon, Please place an order for the attached, deliv er"
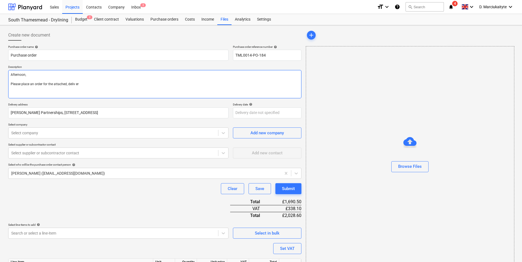
type textarea "x"
type textarea "Afternoon, Please place an order for the attached, deliv ery"
type textarea "x"
type textarea "Afternoon, Please place an order for the attached, deliv ery"
type textarea "x"
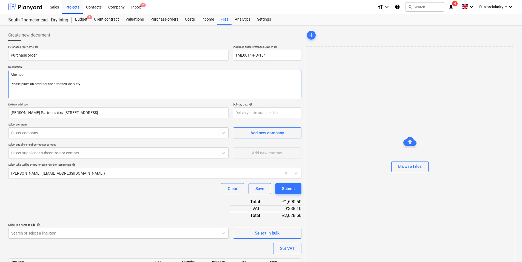
type textarea "Afternoon, Please place an order for the attached, deliv ery f"
type textarea "x"
type textarea "Afternoon, Please place an order for the attached, deliv ery fo"
type textarea "x"
type textarea "Afternoon, Please place an order for the attached, deliv ery for"
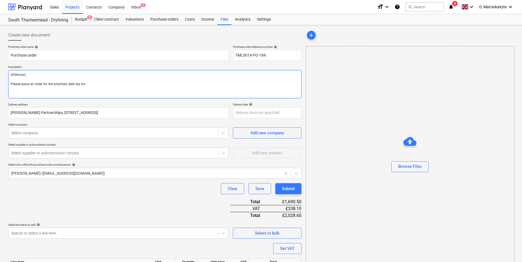
type textarea "x"
type textarea "Afternoon, Please place an order for the attached, deliv ery for"
type textarea "x"
type textarea "Afternoon, Please place an order for the attached, deliv ery for 2"
type textarea "x"
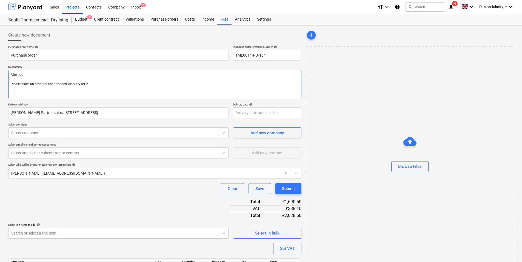
type textarea "Afternoon, Please place an order for the attached, deliv ery for 24"
type textarea "x"
type textarea "Afternoon, Please place an order for the attached, deliv ery for 24t"
type textarea "x"
type textarea "Afternoon, Please place an order for the attached, deliv ery for 24th"
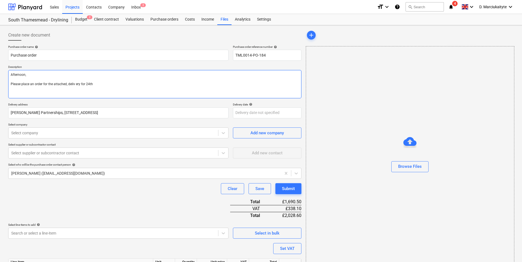
type textarea "x"
type textarea "Afternoon, Please place an order for the attached, deliv ery for 24th"
type textarea "x"
type textarea "Afternoon, Please place an order for the attached, deliv ery for 24th o"
type textarea "x"
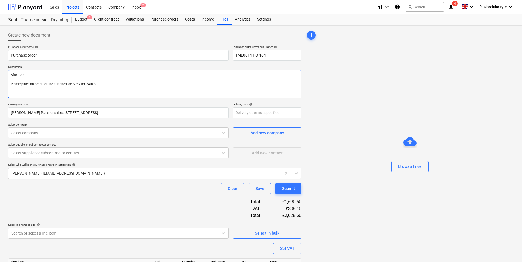
type textarea "Afternoon, Please place an order for the attached, deliv ery for 24th of"
type textarea "x"
type textarea "Afternoon, Please place an order for the attached, deliv ery for 24th of"
type textarea "x"
type textarea "Afternoon, Please place an order for the attached, deliv ery for 24th of s"
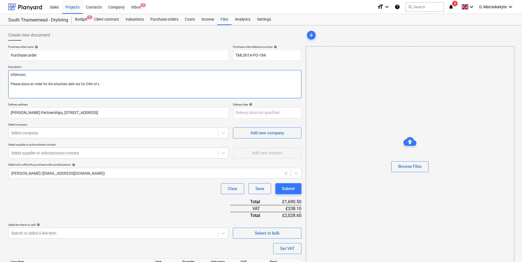
type textarea "x"
type textarea "Afternoon, Please place an order for the attached, delivery for 24th of s"
type textarea "x"
type textarea "Afternoon, Please place an order for the attached, delivery for 24th of"
type textarea "x"
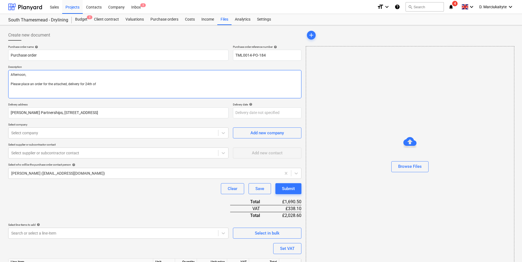
type textarea "Afternoon, Please place an order for the attached, delivery for 24th of S"
type textarea "x"
type textarea "Afternoon, Please place an order for the attached, delivery for 24th of Se"
type textarea "x"
type textarea "Afternoon, Please place an order for the attached, delivery for 24th of Sep"
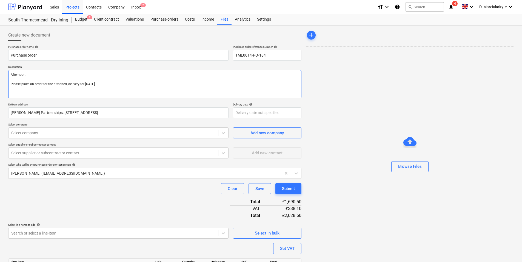
type textarea "x"
type textarea "Afternoon, Please place an order for the attached, delivery for 24th of Sept"
type textarea "x"
type textarea "Afternoon, Please place an order for the attached, delivery for 24th of Septe"
type textarea "x"
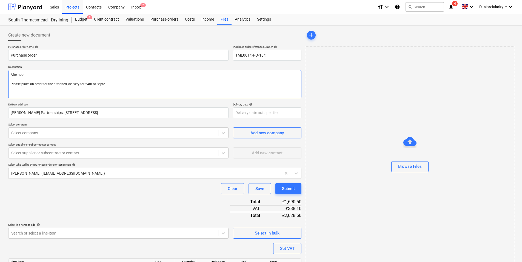
type textarea "Afternoon, Please place an order for the attached, delivery for 24th of Septem"
click at [68, 83] on textarea "Afternoon, Please place an order for the attached, delivery for 24th of Septemb…" at bounding box center [154, 84] width 293 height 29
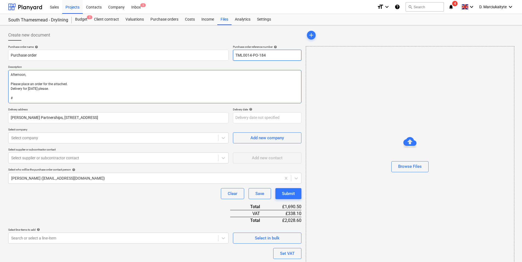
paste textarea "Site contact : Ionut [PHONE_NUMBER] Thank you Regards, Demi"
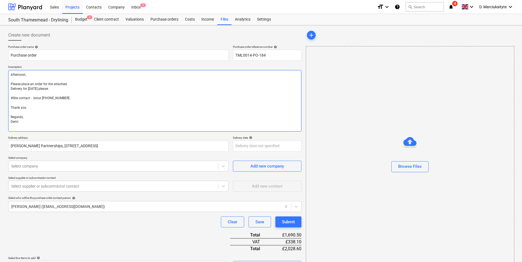
click at [12, 98] on textarea "Afternoon, Please place an order for the attached. Delivery for 24th of Septemb…" at bounding box center [154, 100] width 293 height 61
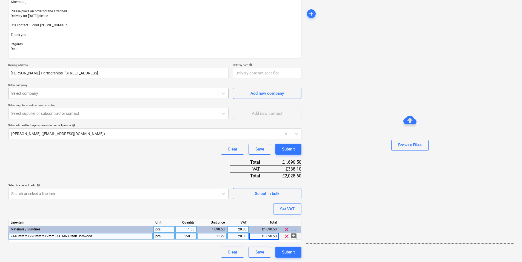
click at [105, 98] on div "Select company" at bounding box center [118, 93] width 220 height 11
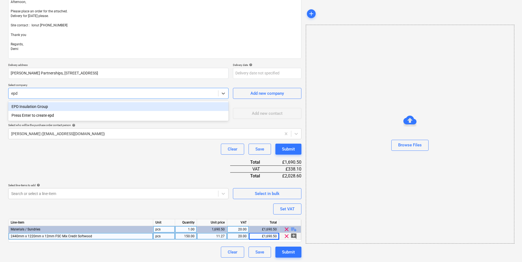
click at [82, 108] on div "EPD Insulation Group" at bounding box center [118, 106] width 220 height 9
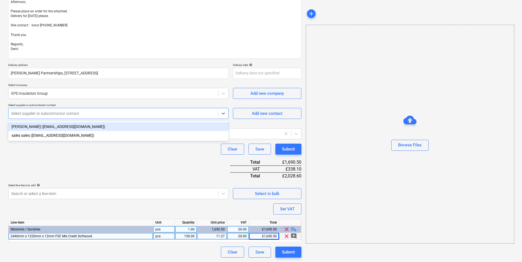
click at [66, 112] on div at bounding box center [113, 113] width 204 height 5
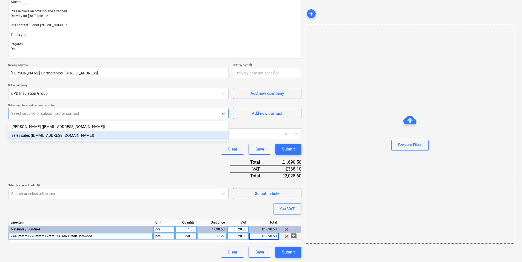
click at [55, 133] on div "sales sales (sales@epdinsulationgroup.co.uk)" at bounding box center [118, 135] width 220 height 9
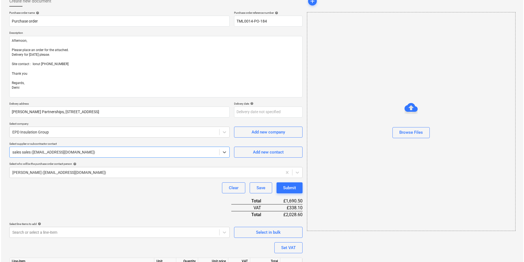
scroll to position [73, 0]
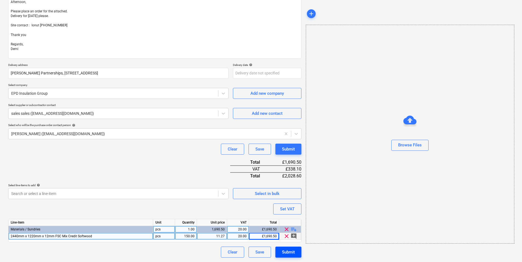
click at [279, 246] on div "Purchase order name help Purchase order Purchase order reference number help TM…" at bounding box center [154, 114] width 293 height 285
click at [280, 247] on button "Submit" at bounding box center [289, 251] width 26 height 11
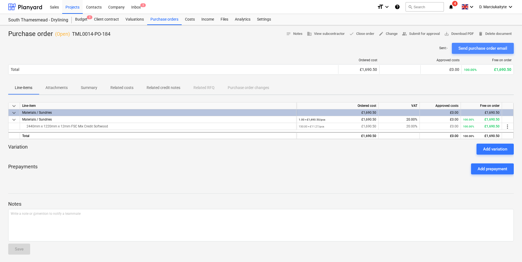
click at [483, 52] on button "Send purchase order email" at bounding box center [483, 48] width 62 height 11
click at [166, 22] on div "Purchase orders" at bounding box center [164, 19] width 35 height 11
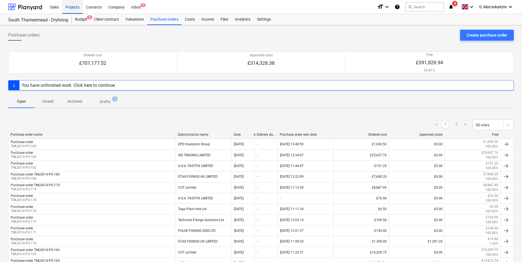
click at [72, 9] on div "Projects" at bounding box center [72, 7] width 21 height 14
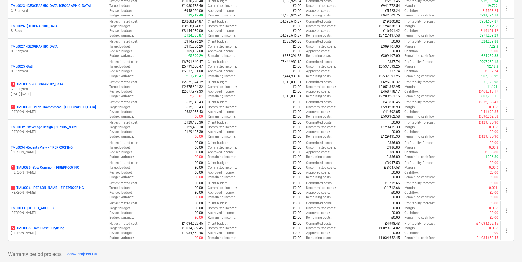
scroll to position [538, 0]
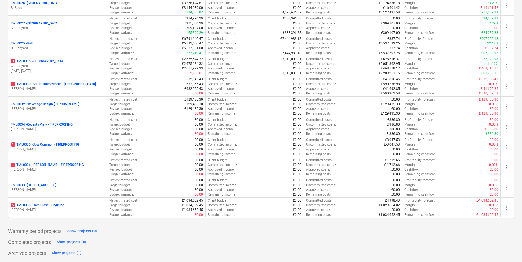
click at [54, 211] on p "M. Tomlinson" at bounding box center [58, 209] width 94 height 5
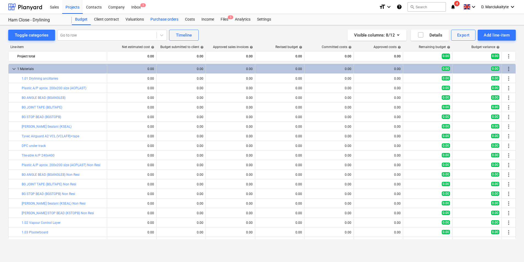
click at [158, 20] on div "Purchase orders" at bounding box center [164, 19] width 35 height 11
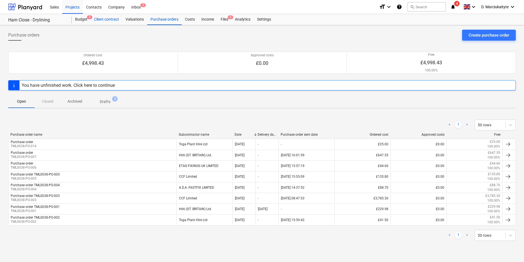
click at [105, 19] on div "Client contract" at bounding box center [107, 19] width 32 height 11
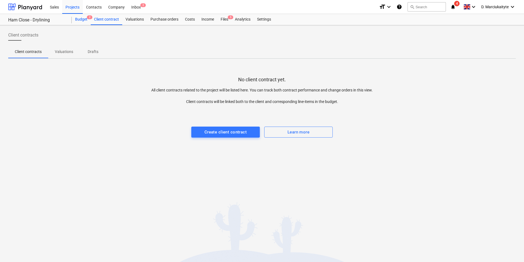
click at [76, 18] on div "Budget 2" at bounding box center [81, 19] width 19 height 11
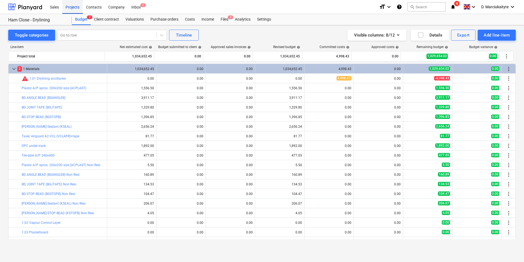
click at [70, 5] on div "Projects" at bounding box center [72, 7] width 21 height 14
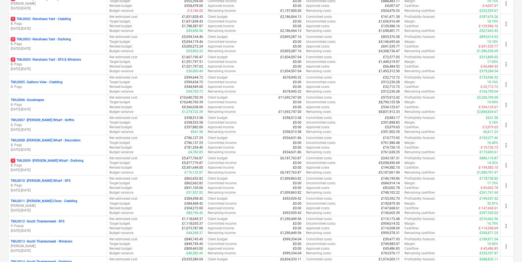
scroll to position [219, 0]
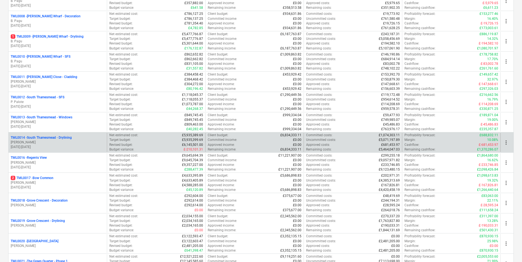
click at [74, 136] on div "TML0014 - South Thamesmead - Drylining" at bounding box center [58, 137] width 94 height 5
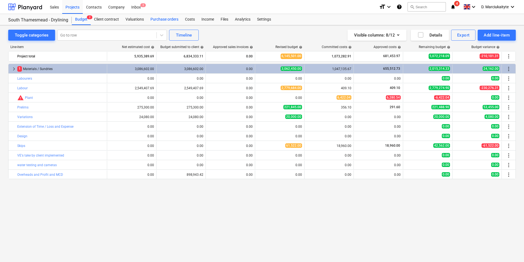
click at [170, 18] on div "Purchase orders" at bounding box center [164, 19] width 35 height 11
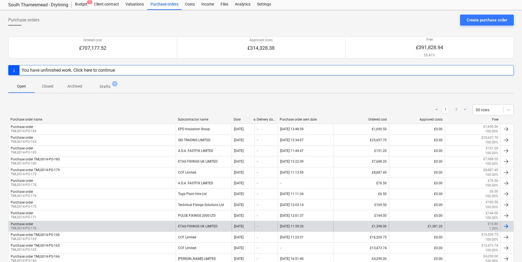
scroll to position [27, 0]
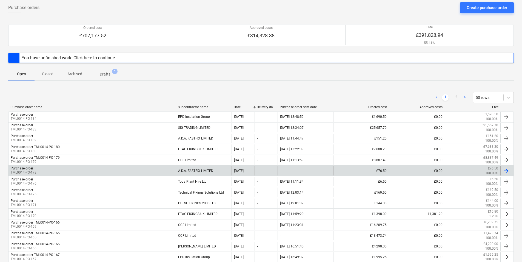
click at [182, 169] on div "A.D.A. FASTFIX LIMITED" at bounding box center [204, 170] width 56 height 9
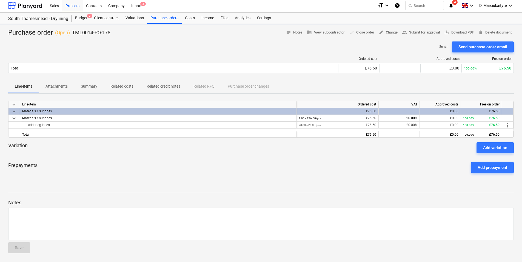
scroll to position [1, 0]
drag, startPoint x: 82, startPoint y: 123, endPoint x: 22, endPoint y: 127, distance: 59.9
click at [22, 127] on div "Laddertag Insert" at bounding box center [158, 124] width 272 height 7
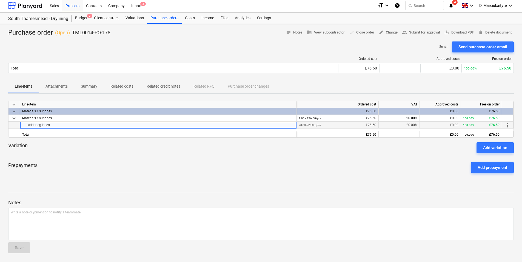
copy div "Laddertag Insert"
drag, startPoint x: 106, startPoint y: 33, endPoint x: 71, endPoint y: 37, distance: 35.6
click at [71, 37] on div "Purchase order ( Open ) TML0014-PO-178 notes Notes business View subcontractor …" at bounding box center [261, 32] width 506 height 9
copy div "TML0014-PO-178"
click at [165, 20] on div "Purchase orders" at bounding box center [164, 18] width 35 height 11
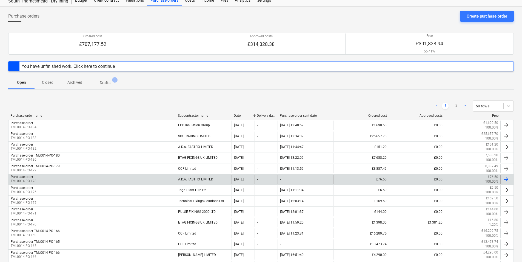
scroll to position [29, 0]
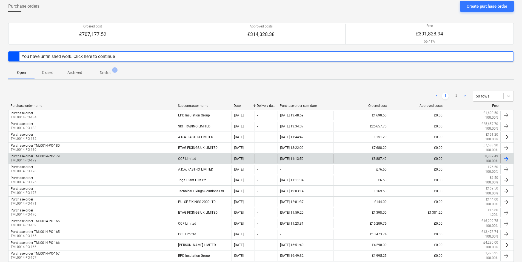
click at [166, 159] on div "Purchase order TML0014-PO-179 TML0014-PO-179" at bounding box center [92, 158] width 167 height 9
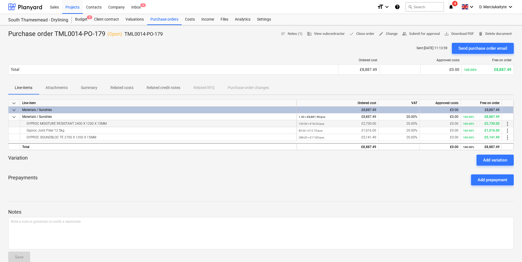
drag, startPoint x: 110, startPoint y: 123, endPoint x: 19, endPoint y: 125, distance: 90.5
click at [0, 0] on div "GYPROC MOISTURE RESISTANT 2400 X 1200 X 15MM 150.00 × £18.20 / pcs £2,730.00 20…" at bounding box center [0, 0] width 0 height 0
copy div "GYPROC MOISTURE RESISTANT 2400 X 1200 X 15MM"
click at [95, 127] on div "GYPROC MOISTURE RESISTANT 2400 X 1200 X 15MM" at bounding box center [158, 123] width 277 height 7
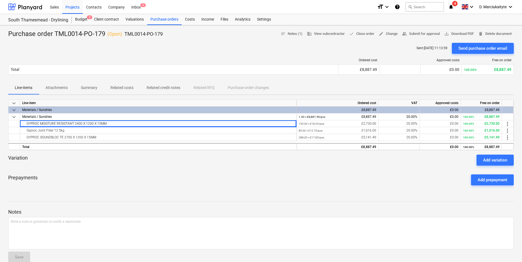
drag, startPoint x: 67, startPoint y: 131, endPoint x: 2, endPoint y: 131, distance: 65.3
click at [2, 131] on div "Purchase order TML0014-PO-179 ( Open ) TML0014-PO-179 notes Notes (1) business …" at bounding box center [261, 178] width 522 height 306
click at [86, 130] on div "Gyproc Joint Filler 12.5kg" at bounding box center [158, 130] width 272 height 7
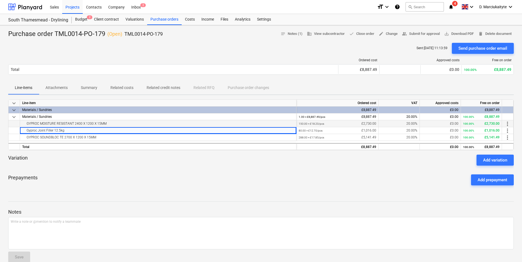
click at [93, 126] on div "GYPROC MOISTURE RESISTANT 2400 X 1200 X 15MM" at bounding box center [158, 123] width 272 height 7
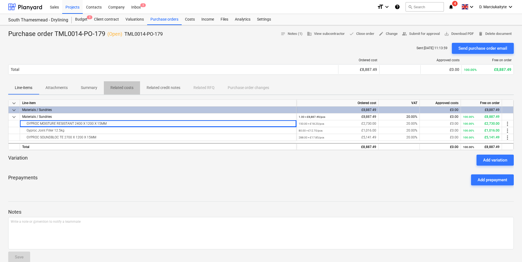
click at [112, 93] on button "Related costs" at bounding box center [122, 87] width 36 height 13
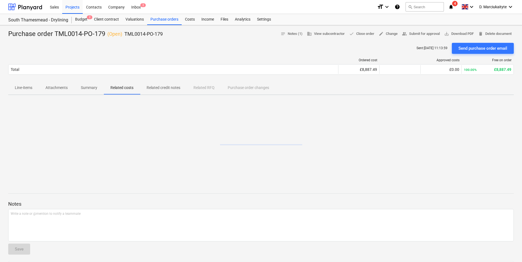
click at [33, 88] on span "Line-items" at bounding box center [23, 87] width 31 height 9
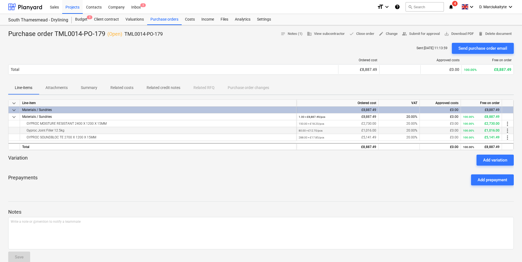
drag, startPoint x: 71, startPoint y: 130, endPoint x: 83, endPoint y: 129, distance: 12.2
copy div "Gyproc Joint Filler 12.5kg"
click at [82, 121] on div "GYPROC MOISTURE RESISTANT 2400 X 1200 X 15MM" at bounding box center [158, 123] width 272 height 7
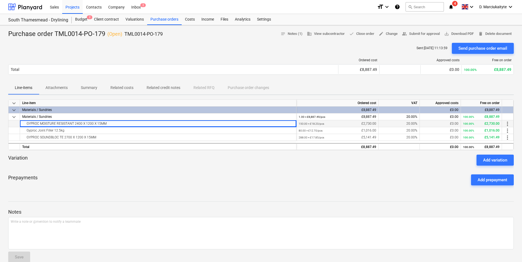
drag, startPoint x: 87, startPoint y: 124, endPoint x: 22, endPoint y: 124, distance: 64.4
click at [22, 124] on div "GYPROC MOISTURE RESISTANT 2400 X 1200 X 15MM" at bounding box center [158, 123] width 272 height 7
copy div "GYPROC MOISTURE RESISTANT 2400 X 1200 X 15MM"
click at [105, 130] on div "Gyproc Joint Filler 12.5kg" at bounding box center [158, 130] width 272 height 7
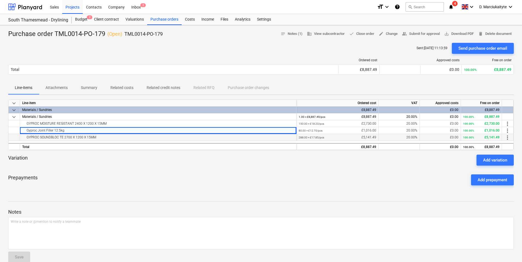
drag, startPoint x: 107, startPoint y: 137, endPoint x: 27, endPoint y: 137, distance: 80.9
click at [27, 137] on div "GYPROC SOUNDBLOC TE 2700 X 1200 X 15MM" at bounding box center [158, 137] width 272 height 7
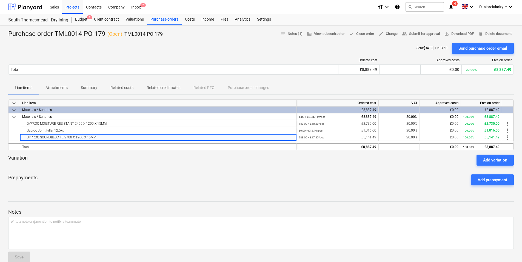
copy div "GYPROC SOUNDBLOC TE 2700 X 1200 X 15MM"
drag, startPoint x: 174, startPoint y: 36, endPoint x: 125, endPoint y: 33, distance: 49.4
click at [125, 33] on div "Purchase order TML0014-PO-179 ( Open ) TML0014-PO-179 notes Notes (1) business …" at bounding box center [261, 34] width 506 height 9
copy p "TML0014-PO-179"
click at [168, 22] on div "Purchase orders" at bounding box center [164, 19] width 35 height 11
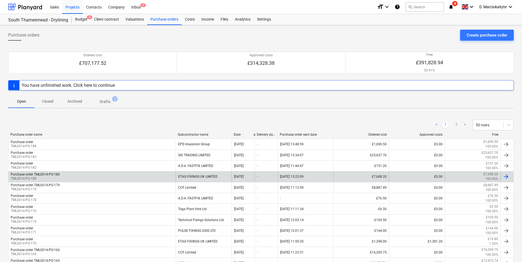
click at [67, 175] on div "Purchase order TML0014-PO-180 TML0014-PO-180" at bounding box center [92, 176] width 167 height 9
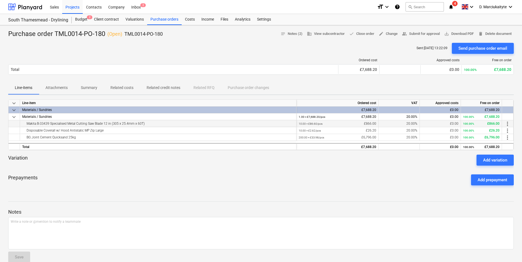
drag, startPoint x: 154, startPoint y: 126, endPoint x: 27, endPoint y: 126, distance: 126.7
click at [27, 126] on div "Makita B-33439 Specialised Metal Cutting Saw Blade 12 in (305 x 25.4mm x 60T)" at bounding box center [158, 123] width 272 height 7
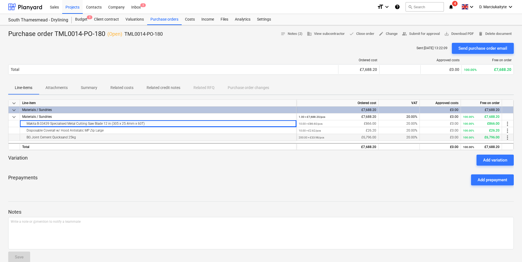
copy div "Makita B-33439 Specialised Metal Cutting Saw Blade 12 in (305 x 25.4mm x 60T)"
drag, startPoint x: 104, startPoint y: 132, endPoint x: 18, endPoint y: 134, distance: 85.6
click at [26, 132] on div "Disposable Coverall w/ Hood Antistatic MP Zip Large" at bounding box center [158, 130] width 272 height 7
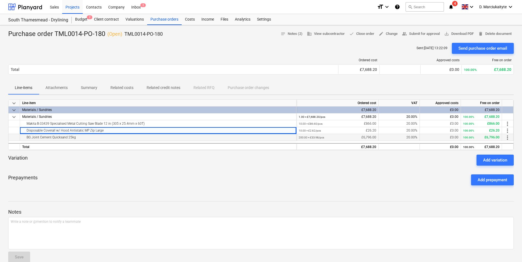
copy div "Disposable Coverall w/ Hood Antistatic MP Zip Large"
click at [78, 137] on div "BG Joint Cement Quicksand 25kg" at bounding box center [158, 137] width 272 height 7
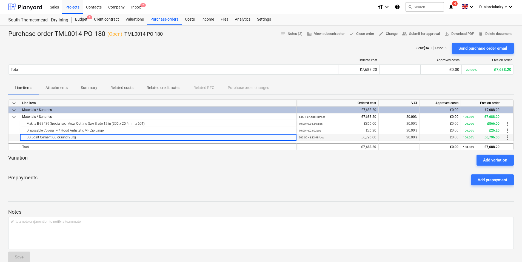
drag, startPoint x: 78, startPoint y: 138, endPoint x: 23, endPoint y: 139, distance: 55.1
click at [23, 139] on div "BG Joint Cement Quicksand 25kg" at bounding box center [158, 137] width 272 height 7
drag, startPoint x: 160, startPoint y: 35, endPoint x: 125, endPoint y: 35, distance: 35.4
click at [125, 35] on div "Purchase order TML0014-PO-180 ( Open ) TML0014-PO-180 notes Notes (2) business …" at bounding box center [261, 34] width 506 height 9
click at [170, 21] on div "Purchase orders" at bounding box center [164, 19] width 35 height 11
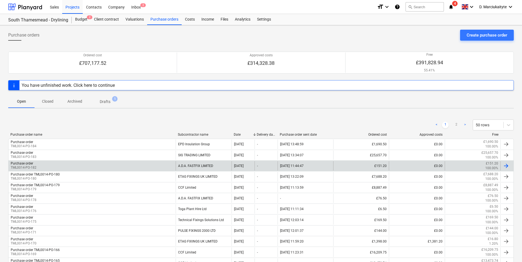
click at [188, 167] on div "A.D.A. FASTFIX LIMITED" at bounding box center [204, 165] width 56 height 9
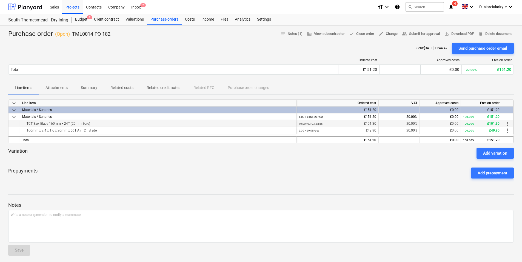
drag, startPoint x: 97, startPoint y: 123, endPoint x: 16, endPoint y: 125, distance: 81.5
click at [0, 0] on div "TCT Saw Blade 160mm x 24T (20mm Bore) 10.00 × £10.13 / pcs £101.30 20.00% £0.00…" at bounding box center [0, 0] width 0 height 0
drag, startPoint x: 127, startPoint y: 128, endPoint x: 125, endPoint y: 130, distance: 3.1
click at [127, 128] on div "160mm x 2.4 x 1.6 x 20mm x 56T Ali TCT Blade" at bounding box center [158, 130] width 272 height 7
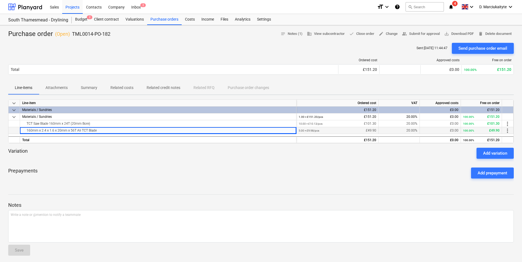
drag, startPoint x: 122, startPoint y: 130, endPoint x: 26, endPoint y: 128, distance: 96.3
click at [26, 128] on div "160mm x 2.4 x 1.6 x 20mm x 56T Ali TCT Blade" at bounding box center [158, 130] width 272 height 7
drag, startPoint x: 121, startPoint y: 34, endPoint x: 72, endPoint y: 34, distance: 49.1
click at [72, 34] on div "Purchase order ( Open ) TML0014-PO-182 notes Notes (1) business View subcontrac…" at bounding box center [261, 34] width 506 height 9
click at [152, 21] on div "Purchase orders" at bounding box center [164, 19] width 35 height 11
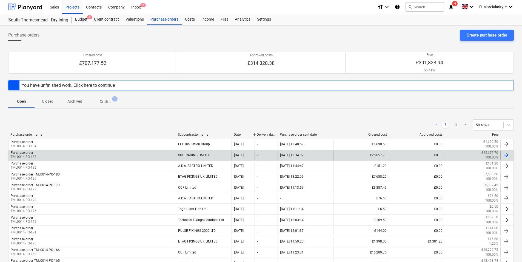
click at [73, 152] on div "Purchase order TML0014-PO-183" at bounding box center [92, 154] width 167 height 9
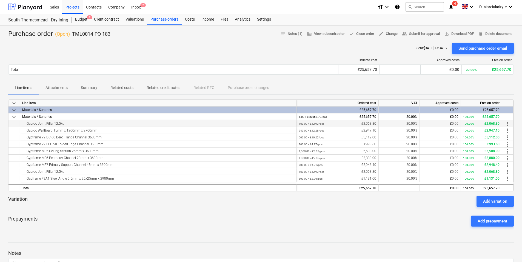
drag, startPoint x: 62, startPoint y: 124, endPoint x: 15, endPoint y: 124, distance: 47.4
click at [0, 0] on div "Gyproc Joint Filler 12.5kg 160.00 × £12.93 / pcs £2,068.80 20.00% £0.00 100.00%…" at bounding box center [0, 0] width 0 height 0
drag, startPoint x: 98, startPoint y: 131, endPoint x: 101, endPoint y: 131, distance: 3.6
click at [98, 131] on div "Gyproc WallBoard 15mm x 1200mm x 2700mm" at bounding box center [158, 130] width 272 height 7
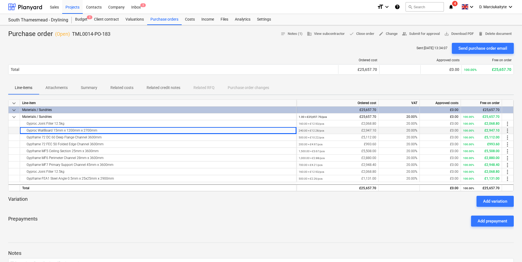
drag, startPoint x: 101, startPoint y: 131, endPoint x: 17, endPoint y: 131, distance: 84.2
click at [0, 0] on div "Gyproc WallBoard 15mm x 1200mm x 2700mm 240.00 × £12.28 / pcs £2,947.10 20.00% …" at bounding box center [0, 0] width 0 height 0
click at [106, 136] on div "Gypframe 72 DC 60 Deep Flange Channel 3600mm" at bounding box center [158, 137] width 272 height 7
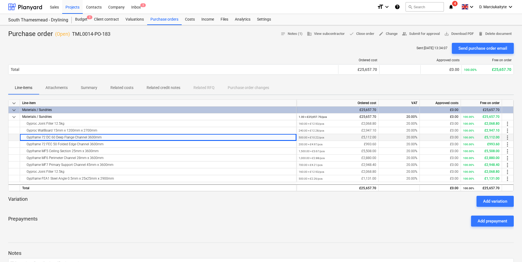
drag, startPoint x: 107, startPoint y: 140, endPoint x: 26, endPoint y: 137, distance: 81.0
click at [26, 137] on div "Gypframe 72 DC 60 Deep Flange Channel 3600mm" at bounding box center [158, 137] width 272 height 7
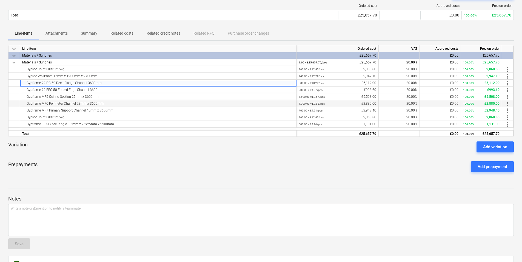
scroll to position [55, 0]
click at [106, 89] on div "Gypframe 72 FEC 50 Folded Edge Channel 3600mm" at bounding box center [158, 89] width 272 height 7
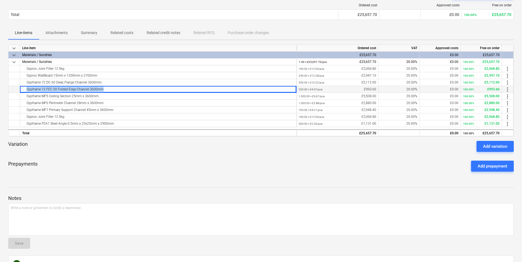
drag, startPoint x: 106, startPoint y: 89, endPoint x: 15, endPoint y: 90, distance: 90.8
click at [0, 0] on div "Gypframe 72 FEC 50 Folded Edge Channel 3600mm 200.00 × £4.97 / pcs £993.60 20.0…" at bounding box center [0, 0] width 0 height 0
click at [106, 100] on div "Gypframe MF6 Perimeter Channel 28mm x 3600mm" at bounding box center [158, 103] width 272 height 7
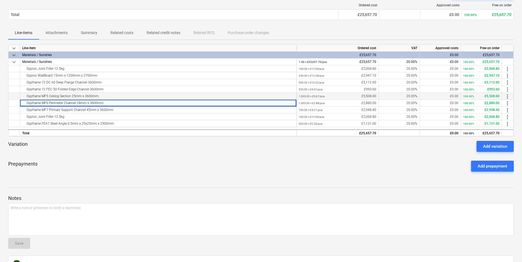
click at [101, 94] on div "Gypframe MF5 Ceiling Section 25mm x 3600mm" at bounding box center [158, 96] width 272 height 7
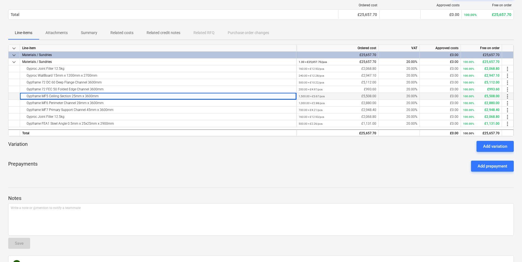
drag, startPoint x: 97, startPoint y: 96, endPoint x: 25, endPoint y: 95, distance: 71.8
click at [25, 95] on div "Gypframe MF5 Ceiling Section 25mm x 3600mm" at bounding box center [158, 96] width 272 height 7
click at [121, 103] on div "Gypframe MF6 Perimeter Channel 28mm x 3600mm" at bounding box center [158, 103] width 272 height 7
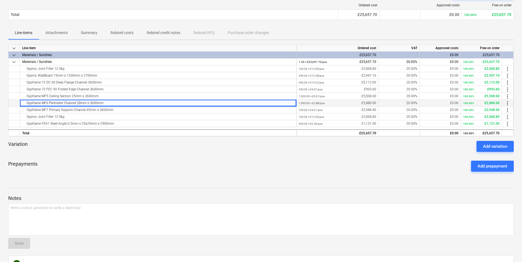
drag, startPoint x: 111, startPoint y: 102, endPoint x: 24, endPoint y: 102, distance: 86.7
click at [24, 102] on div "Gypframe MF6 Perimeter Channel 28mm x 3600mm" at bounding box center [158, 103] width 272 height 7
click at [120, 107] on div "Gypframe MF7 Primary Support Channel 45mm x 3600mm" at bounding box center [158, 109] width 272 height 7
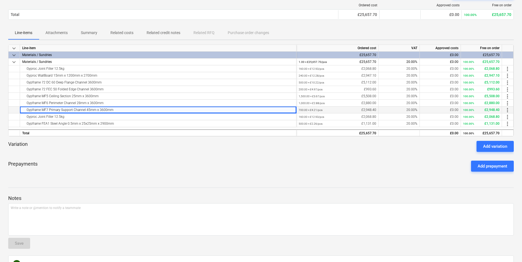
drag, startPoint x: 120, startPoint y: 110, endPoint x: 16, endPoint y: 106, distance: 104.0
click at [0, 0] on div "Gypframe MF7 Primary Support Channel 45mm x 3600mm 700.00 × £4.21 / pcs £2,948.…" at bounding box center [0, 0] width 0 height 0
click at [113, 123] on div "Gypframe FEA1 Steel Angle 0.5mm x 25x25mm x 2900mm" at bounding box center [158, 123] width 272 height 7
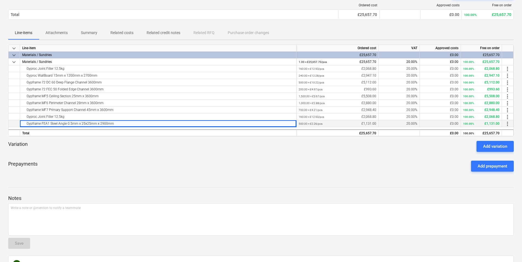
drag, startPoint x: 119, startPoint y: 121, endPoint x: 25, endPoint y: 122, distance: 94.3
click at [25, 122] on div "Gypframe FEA1 Steel Angle 0.5mm x 25x25mm x 2900mm" at bounding box center [158, 123] width 272 height 7
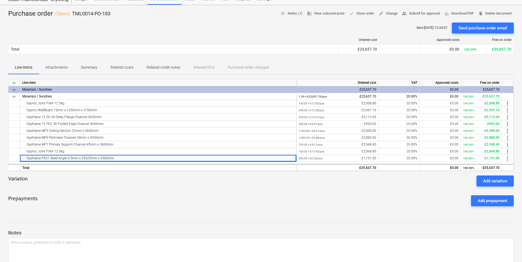
scroll to position [0, 0]
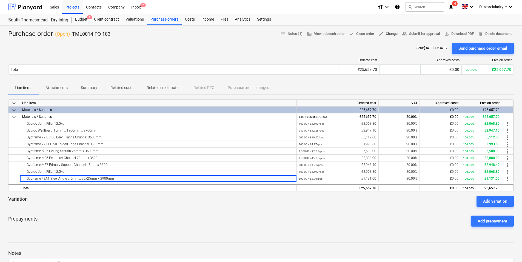
click at [390, 34] on span "edit Change" at bounding box center [388, 34] width 19 height 6
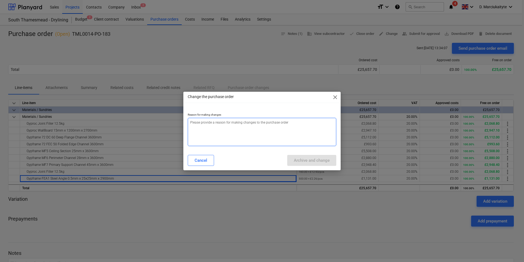
click at [231, 131] on textarea at bounding box center [262, 132] width 149 height 28
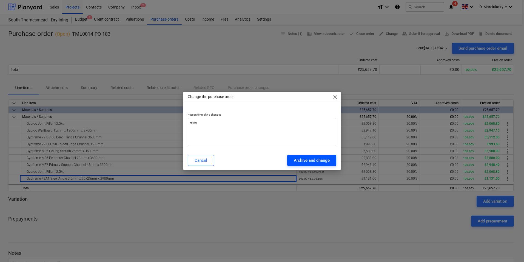
click at [321, 160] on div "Archive and change" at bounding box center [312, 160] width 36 height 7
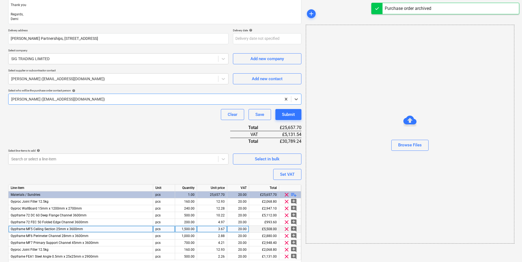
scroll to position [156, 0]
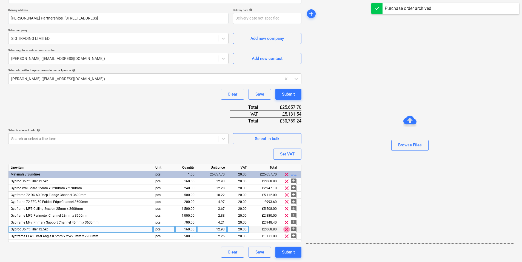
click at [286, 229] on span "clear" at bounding box center [287, 229] width 7 height 7
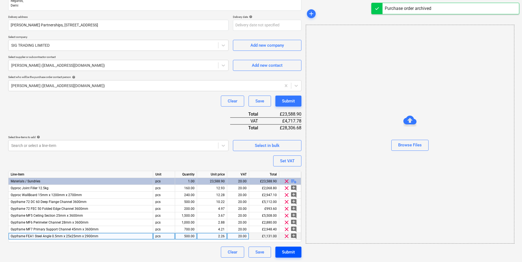
click at [293, 248] on div "Submit" at bounding box center [288, 251] width 13 height 7
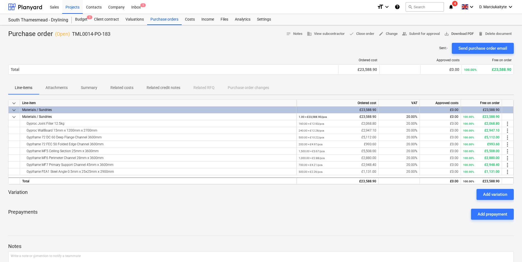
click at [453, 32] on span "save_alt Download PDF" at bounding box center [460, 34] width 30 height 6
drag, startPoint x: 119, startPoint y: 33, endPoint x: 72, endPoint y: 32, distance: 46.6
click at [72, 32] on div "Purchase order ( Open ) TML0014-PO-183 notes Notes business View subcontractor …" at bounding box center [261, 34] width 506 height 9
click at [69, 7] on div "Projects" at bounding box center [72, 7] width 21 height 14
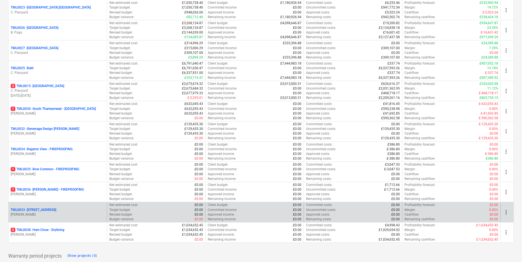
scroll to position [538, 0]
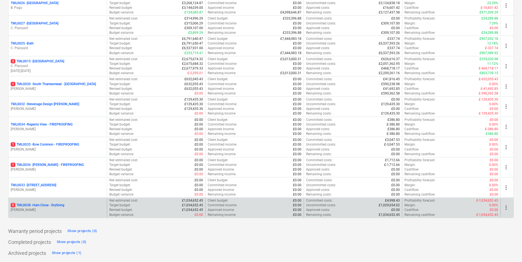
click at [54, 207] on p "5 TML0038 - Ham Close - Drylining" at bounding box center [38, 205] width 54 height 5
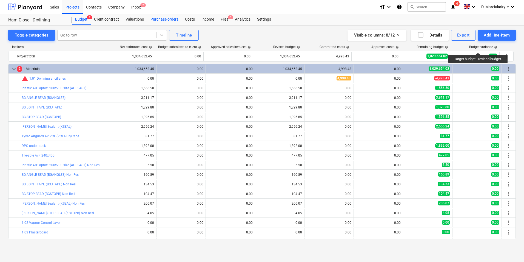
click at [173, 20] on div "Purchase orders" at bounding box center [164, 19] width 35 height 11
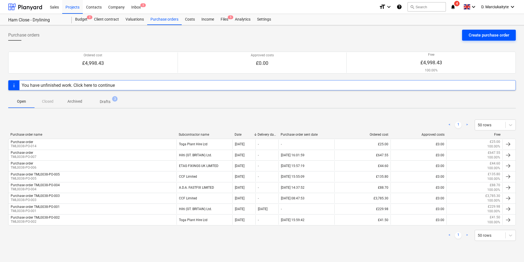
click at [478, 32] on div "Create purchase order" at bounding box center [489, 35] width 41 height 7
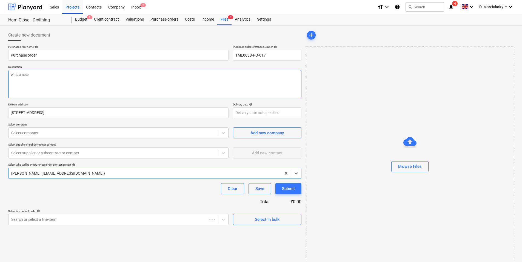
click at [64, 85] on textarea at bounding box center [154, 84] width 293 height 28
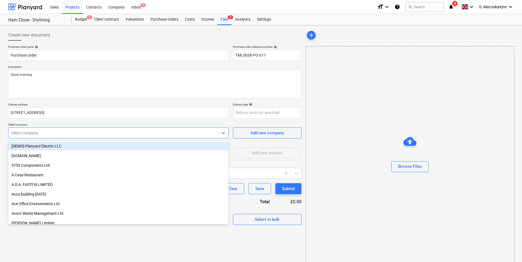
click at [99, 136] on div "Select company" at bounding box center [114, 133] width 210 height 8
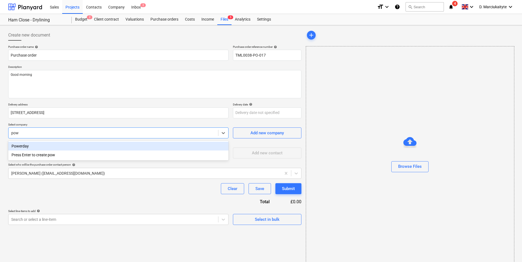
click at [106, 144] on div "Powerday" at bounding box center [118, 145] width 220 height 9
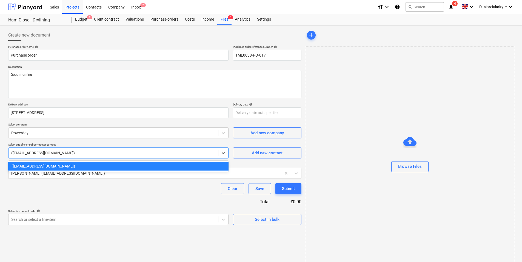
click at [89, 150] on div "(credit@powerday.co.uk)" at bounding box center [114, 153] width 210 height 8
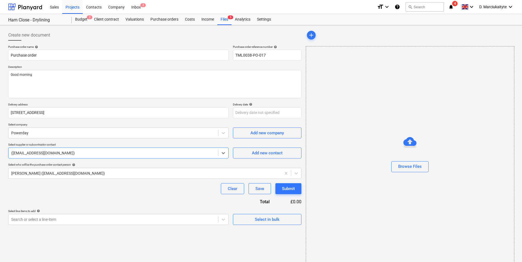
click at [86, 154] on div at bounding box center [113, 152] width 204 height 5
click at [176, 154] on div at bounding box center [113, 152] width 204 height 5
click at [255, 153] on div "Add new contact" at bounding box center [267, 152] width 31 height 7
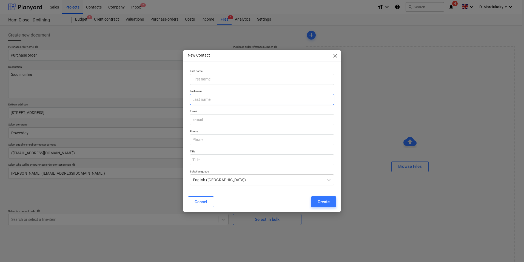
click at [242, 99] on input "text" at bounding box center [262, 99] width 144 height 11
click at [199, 120] on input "email" at bounding box center [262, 119] width 144 height 11
paste input "sean.rahilly@powerday.co.uk"
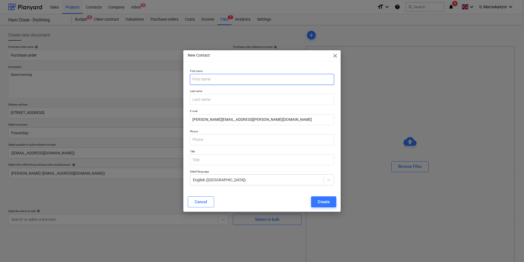
click at [248, 79] on input "text" at bounding box center [262, 79] width 144 height 11
click at [325, 195] on div "Cancel Create" at bounding box center [262, 201] width 155 height 15
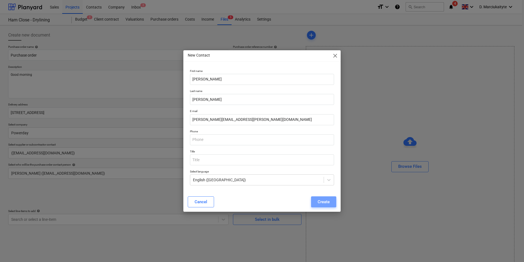
click at [324, 200] on div "Create" at bounding box center [324, 201] width 12 height 7
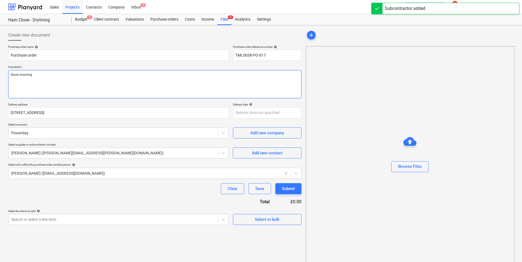
click at [73, 95] on textarea "Good morning" at bounding box center [154, 84] width 293 height 28
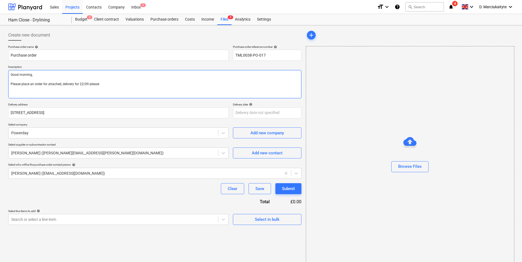
click at [131, 89] on textarea "Good morning, Please place an order for attached, delivery for 22/09 please" at bounding box center [154, 84] width 293 height 28
paste textarea "Please proceed with attached order. Site Contact : Razvan +44 7501 645393 Pleas…"
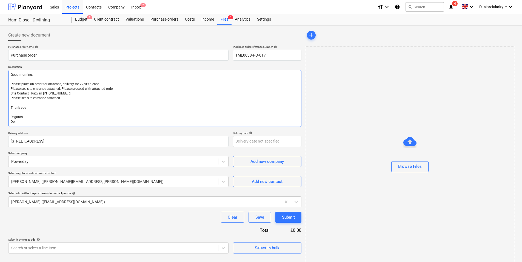
drag, startPoint x: 116, startPoint y: 91, endPoint x: 9, endPoint y: 91, distance: 107.5
click at [9, 91] on textarea "Good morning, Please place an order for attached, delivery for 22/09 please. Pl…" at bounding box center [154, 98] width 293 height 57
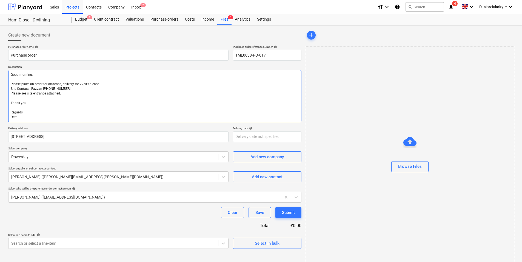
click at [100, 107] on textarea "Good morning, Please place an order for attached, delivery for 22/09 please. Si…" at bounding box center [154, 96] width 293 height 52
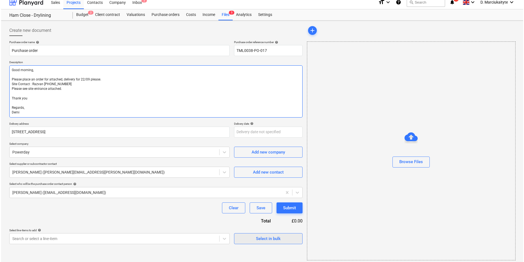
scroll to position [7, 0]
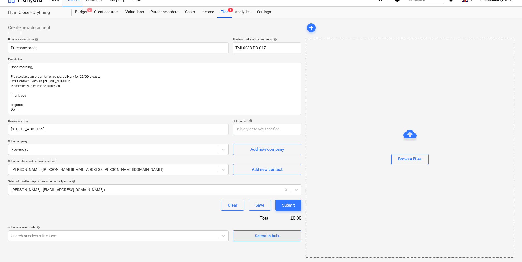
click at [267, 232] on div "Select in bulk" at bounding box center [267, 235] width 25 height 7
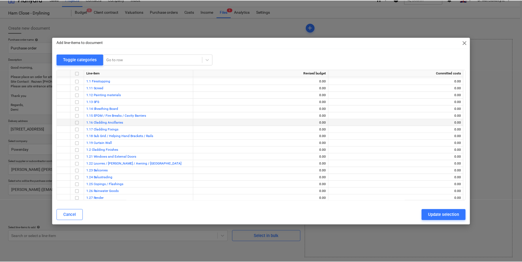
scroll to position [1049, 0]
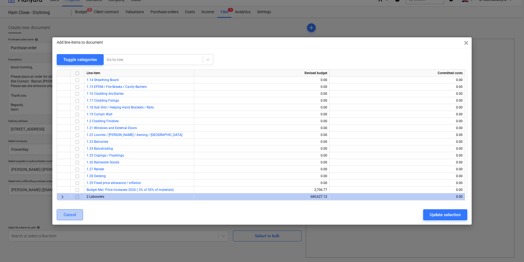
click at [72, 214] on div "Cancel" at bounding box center [70, 214] width 13 height 7
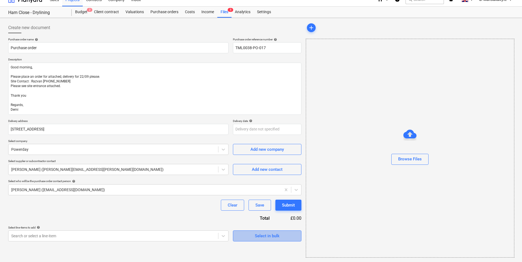
click at [262, 240] on button "Select in bulk" at bounding box center [267, 235] width 69 height 11
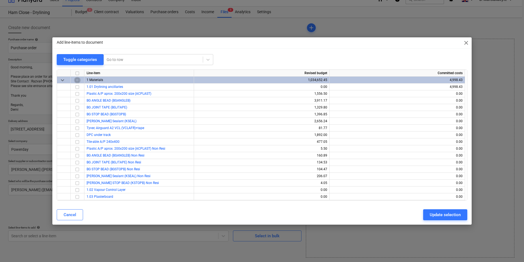
click at [77, 80] on input "checkbox" at bounding box center [77, 80] width 7 height 7
click at [79, 80] on input "checkbox" at bounding box center [77, 80] width 7 height 7
click at [81, 86] on div at bounding box center [78, 86] width 14 height 7
click at [78, 86] on input "checkbox" at bounding box center [77, 87] width 7 height 7
click at [443, 215] on div "Update selection" at bounding box center [445, 214] width 31 height 7
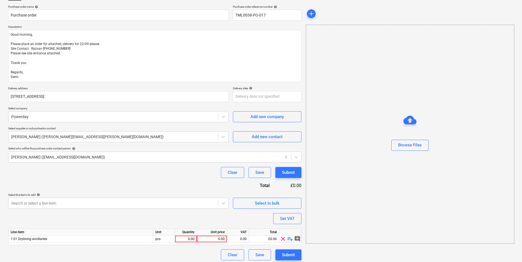
scroll to position [43, 0]
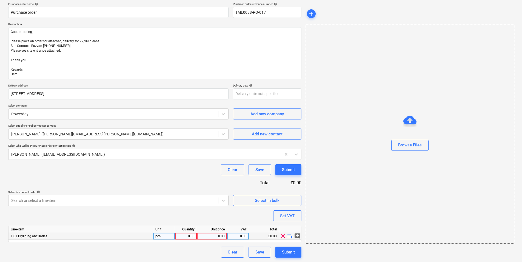
click at [291, 235] on span "playlist_add" at bounding box center [290, 236] width 7 height 7
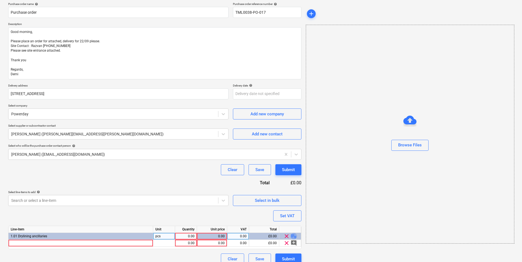
click at [291, 235] on span "playlist_add" at bounding box center [294, 236] width 7 height 7
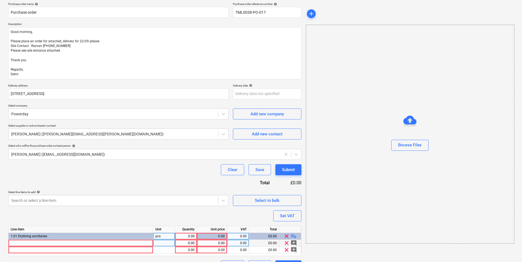
click at [39, 244] on div at bounding box center [81, 242] width 145 height 7
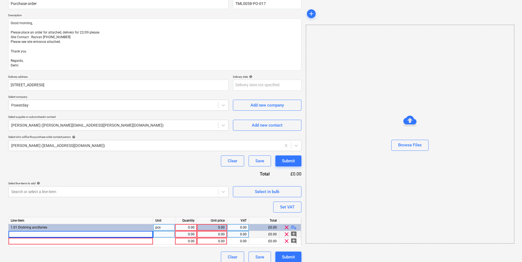
scroll to position [56, 0]
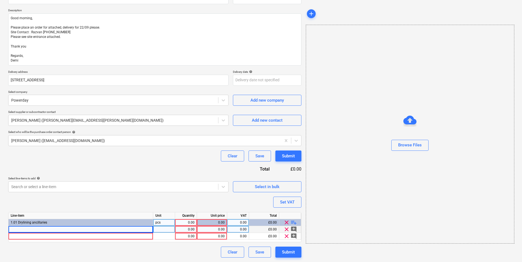
click at [77, 231] on div at bounding box center [81, 229] width 145 height 7
click at [166, 231] on div at bounding box center [164, 229] width 22 height 7
click at [191, 228] on div "1.00" at bounding box center [185, 229] width 17 height 7
click at [222, 230] on div "0.00" at bounding box center [212, 229] width 26 height 7
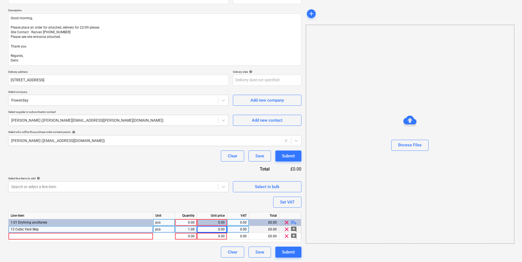
click at [84, 231] on div "12 Cubic Yard Skip" at bounding box center [81, 229] width 145 height 7
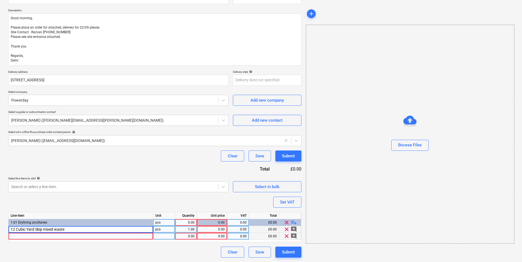
click at [55, 235] on div at bounding box center [81, 236] width 145 height 7
click at [191, 230] on div "1.00" at bounding box center [185, 229] width 17 height 7
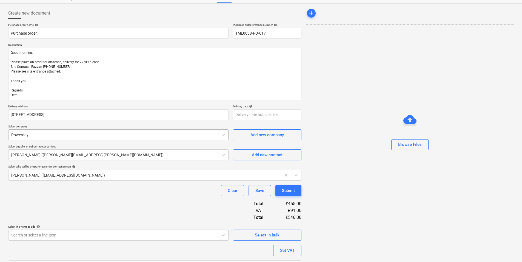
scroll to position [0, 0]
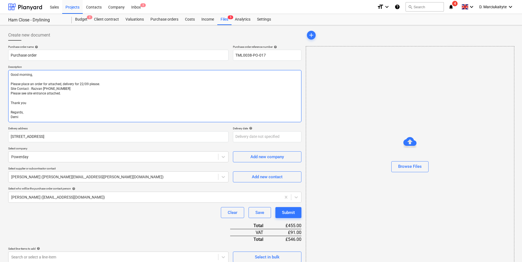
drag, startPoint x: 31, startPoint y: 75, endPoint x: 21, endPoint y: 75, distance: 9.9
click at [21, 75] on textarea "Good morning, Please place an order for attached, delivery for 22/09 please. Si…" at bounding box center [154, 96] width 293 height 52
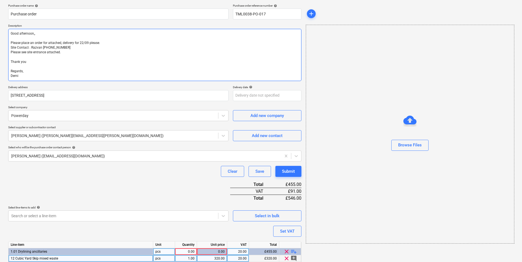
scroll to position [70, 0]
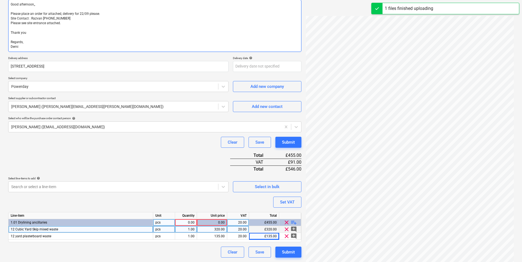
scroll to position [219, 0]
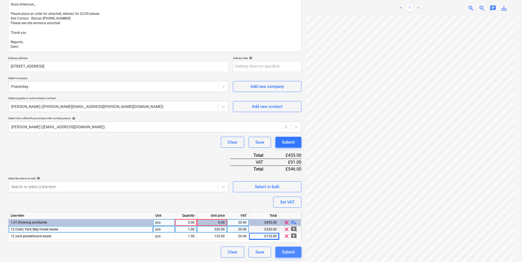
click at [294, 250] on div "Submit" at bounding box center [288, 251] width 13 height 7
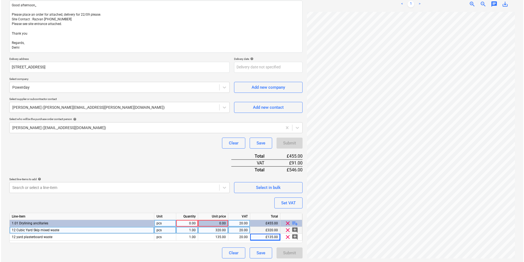
scroll to position [70, 0]
click at [192, 222] on div "0.00" at bounding box center [185, 222] width 17 height 7
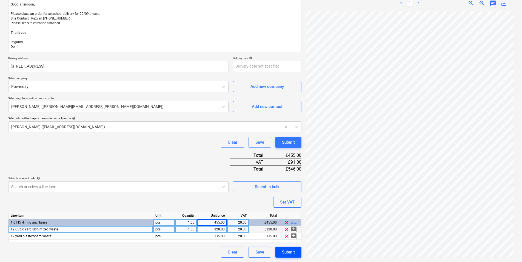
click at [292, 253] on div "Submit" at bounding box center [288, 251] width 13 height 7
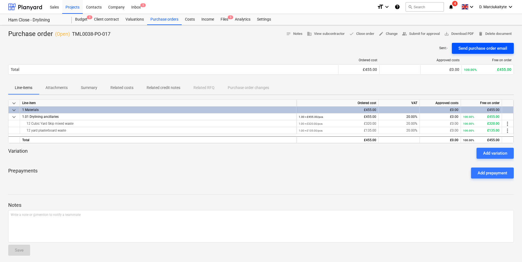
click at [464, 48] on div "Send purchase order email" at bounding box center [483, 48] width 49 height 7
click at [73, 6] on div "Projects" at bounding box center [72, 7] width 21 height 14
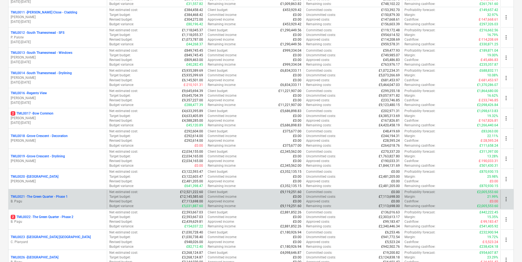
scroll to position [274, 0]
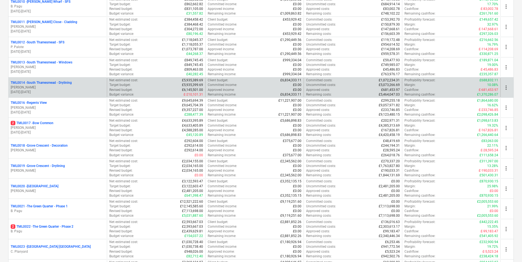
click at [45, 84] on p "TML0014 - South Thamesmead - Drylining" at bounding box center [41, 82] width 61 height 5
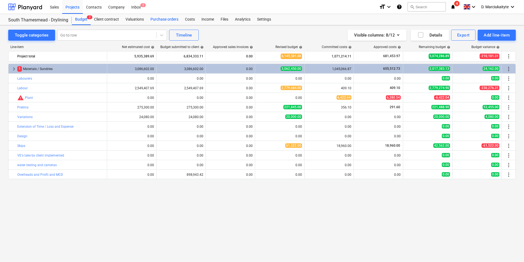
click at [166, 21] on div "Purchase orders" at bounding box center [164, 19] width 35 height 11
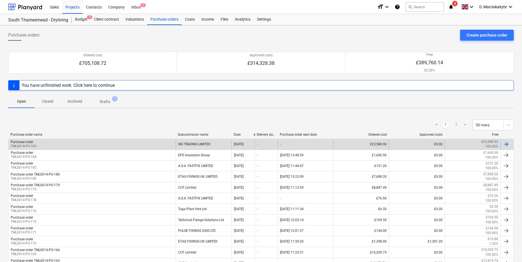
click at [84, 139] on div "Purchase order TML0014-PO-183" at bounding box center [92, 143] width 167 height 9
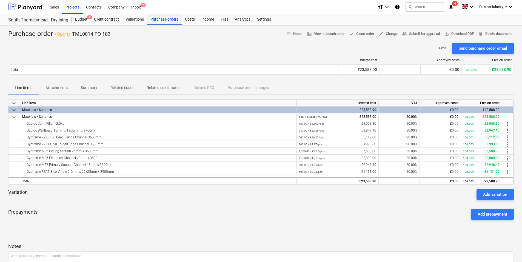
click at [162, 22] on div "Purchase orders" at bounding box center [164, 19] width 35 height 11
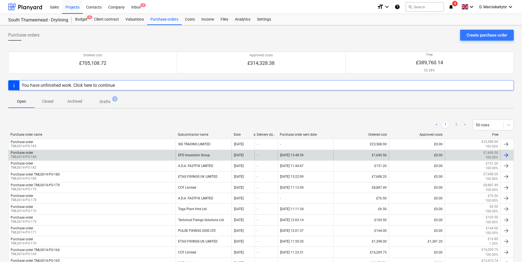
click at [154, 154] on div "Purchase order TML0014-PO-184" at bounding box center [92, 154] width 167 height 9
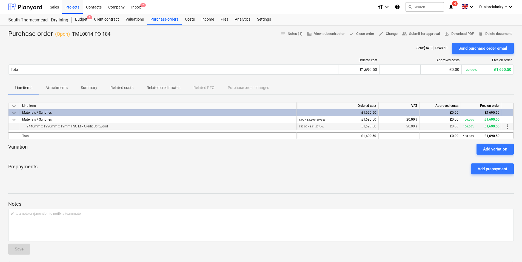
drag, startPoint x: 120, startPoint y: 125, endPoint x: 22, endPoint y: 127, distance: 97.1
click at [22, 127] on div "2440mm x 1220mm x 12mm FSC Mix Credit Softwood" at bounding box center [158, 126] width 272 height 7
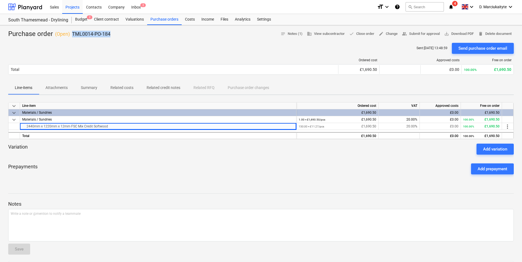
drag, startPoint x: 126, startPoint y: 33, endPoint x: 72, endPoint y: 35, distance: 54.0
click at [72, 35] on div "Purchase order ( Open ) TML0014-PO-184 notes Notes (1) business View subcontrac…" at bounding box center [261, 34] width 506 height 9
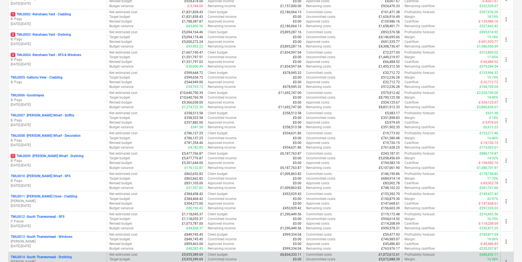
scroll to position [219, 0]
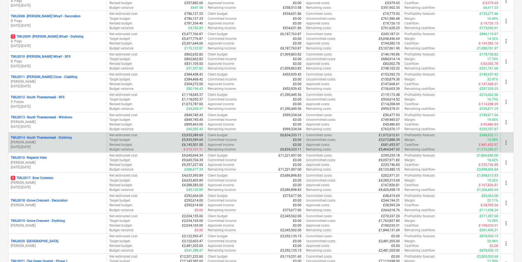
click at [64, 133] on div "TML0014 - South Thamesmead - Drylining M. Tomlinson 06.01.2025 - 07.09.2026" at bounding box center [58, 142] width 98 height 19
click at [60, 140] on p "TML0014 - South Thamesmead - Drylining" at bounding box center [41, 137] width 61 height 5
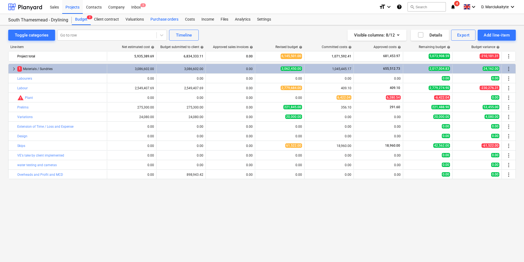
click at [164, 17] on div "Purchase orders" at bounding box center [164, 19] width 35 height 11
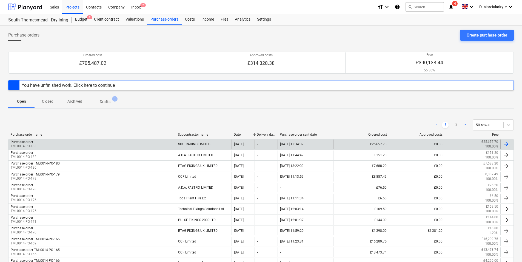
click at [95, 140] on div "Purchase order TML0014-PO-183" at bounding box center [92, 143] width 167 height 9
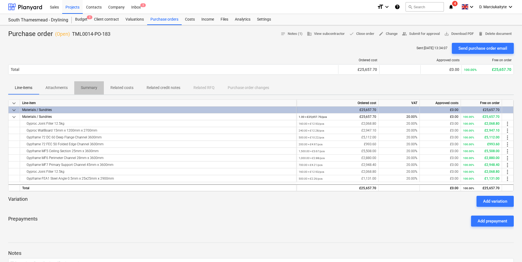
click at [93, 86] on p "Summary" at bounding box center [89, 88] width 16 height 6
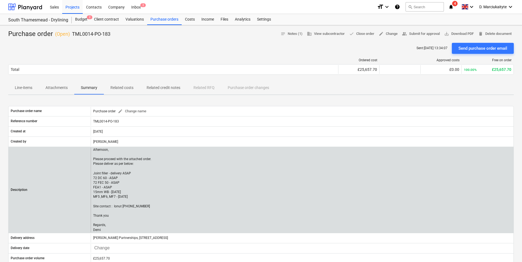
drag, startPoint x: 102, startPoint y: 228, endPoint x: 91, endPoint y: 206, distance: 24.4
click at [91, 206] on div "Afternoon, Please proceed with the attached order. Please deliver as per below:…" at bounding box center [302, 189] width 423 height 85
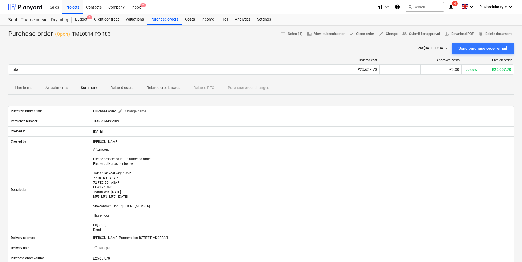
copy p "Site contact : Ionut 07424539956 Thank you Regards, Demi"
click at [165, 19] on div "Purchase orders" at bounding box center [164, 19] width 35 height 11
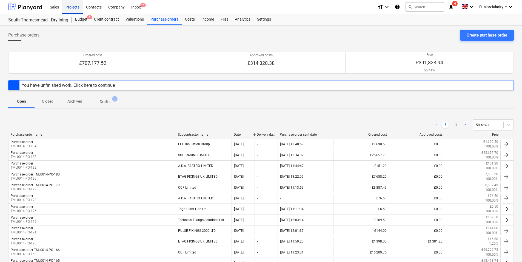
click at [77, 5] on div "Projects" at bounding box center [72, 7] width 21 height 14
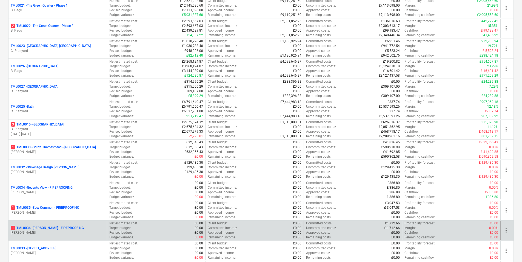
scroll to position [538, 0]
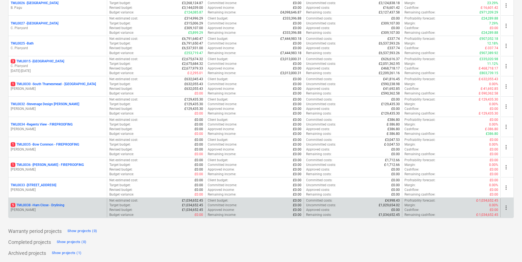
click at [61, 200] on div "5 TML0038 - Ham Close - Drylining M. Tomlinson" at bounding box center [58, 207] width 98 height 19
click at [61, 204] on p "5 TML0038 - Ham Close - Drylining" at bounding box center [38, 205] width 54 height 5
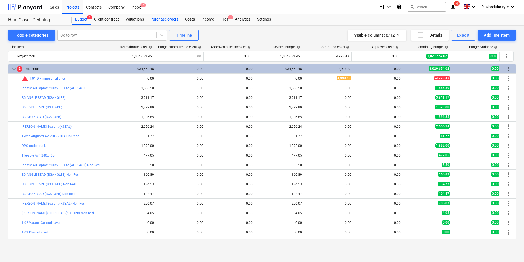
click at [170, 20] on div "Purchase orders" at bounding box center [164, 19] width 35 height 11
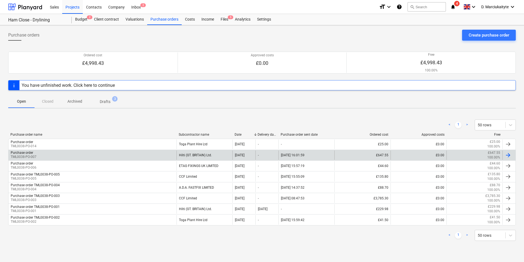
click at [118, 154] on div "Purchase order TML0038-PO-007" at bounding box center [93, 154] width 168 height 9
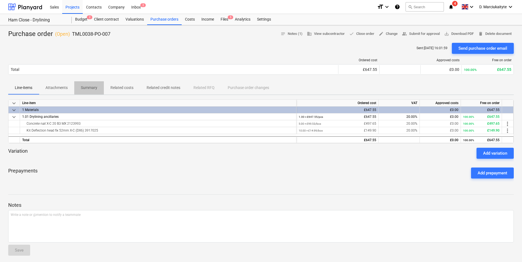
click at [96, 88] on p "Summary" at bounding box center [89, 88] width 16 height 6
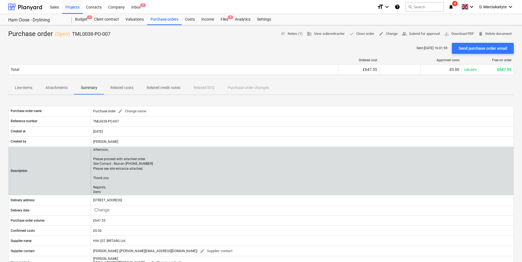
drag, startPoint x: 111, startPoint y: 191, endPoint x: 91, endPoint y: 161, distance: 35.5
click at [91, 161] on div "Afternoon, Please proceed with attached order. Site Contact : Razvan +44 7501 6…" at bounding box center [302, 170] width 423 height 47
copy p "Please proceed with attached order. Site Contact : Razvan +44 7501 645393 Pleas…"
